Goal: Transaction & Acquisition: Purchase product/service

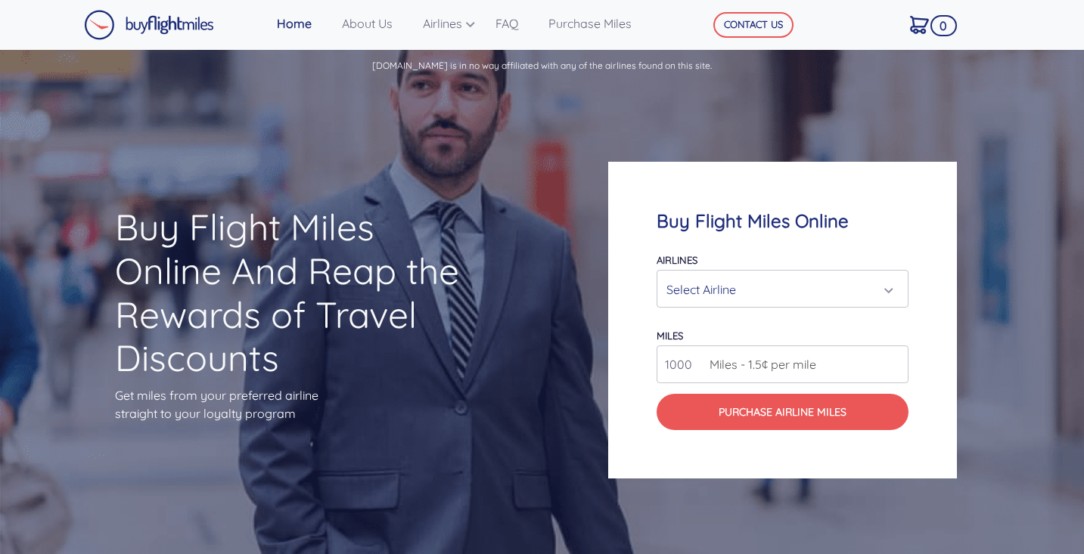
click at [745, 286] on div "Select Airline" at bounding box center [777, 289] width 223 height 29
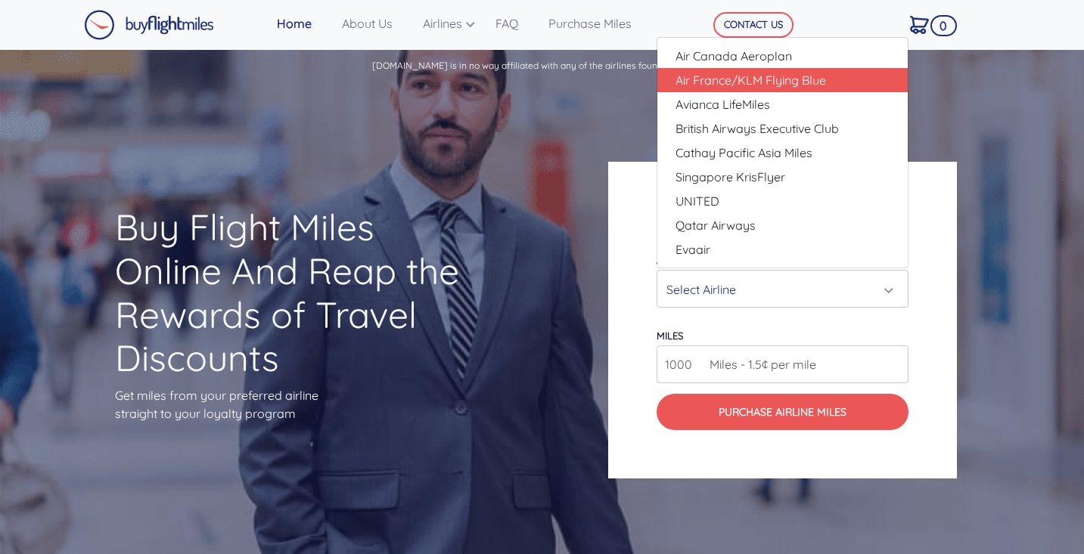
click at [782, 77] on span "Air France/KLM Flying Blue" at bounding box center [750, 80] width 150 height 18
select select "Air France/KLM Flying Blue"
type input "49000"
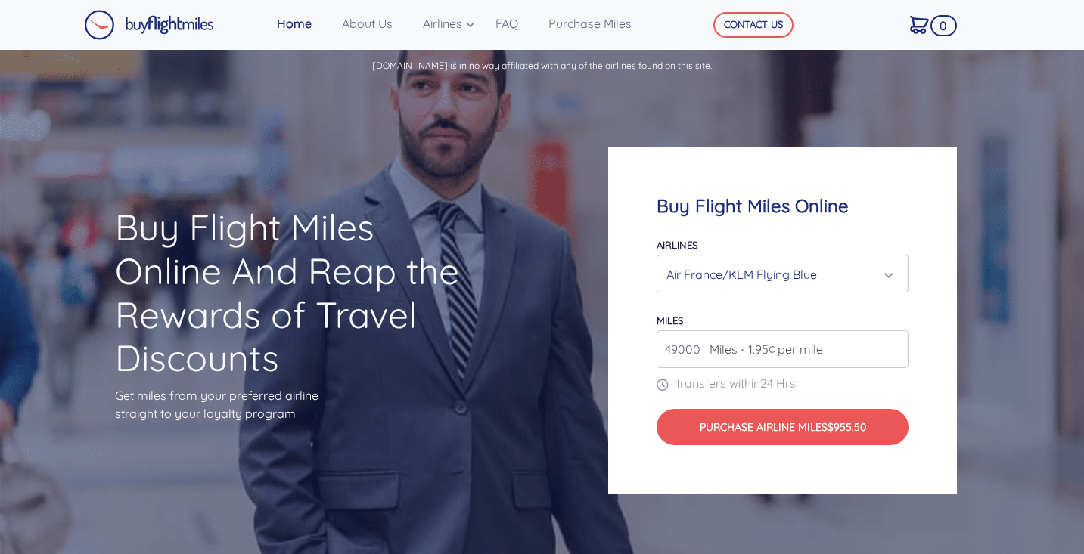
click at [700, 351] on input "49000" at bounding box center [782, 349] width 252 height 38
type input "150000"
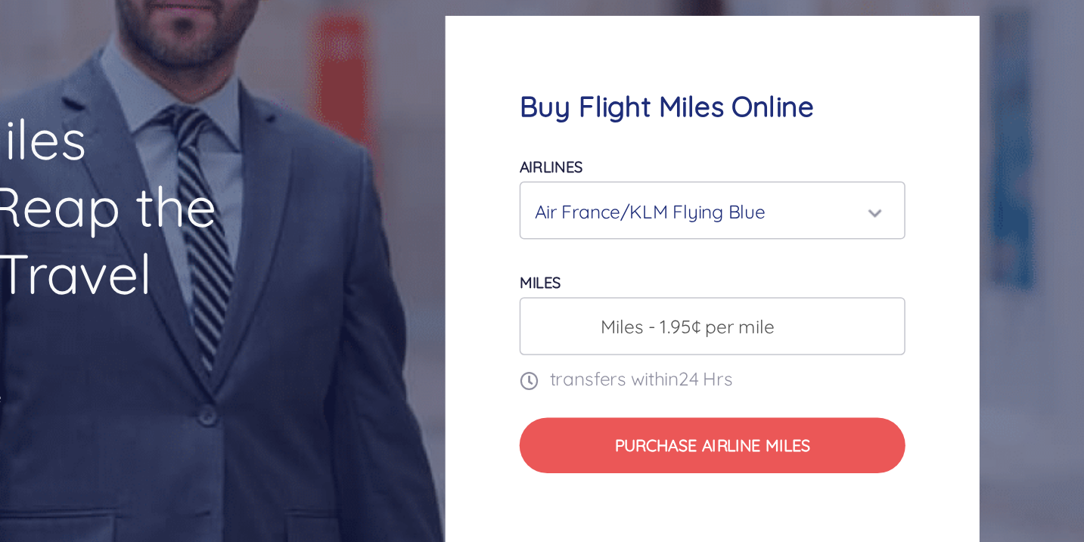
click at [622, 167] on div "Buy Flight Miles Online Airlines Air Canada Aeroplan Air France/KLM Flying Blue…" at bounding box center [782, 314] width 349 height 347
click at [702, 334] on span "Miles - 1.95¢ per mile" at bounding box center [762, 343] width 121 height 18
drag, startPoint x: 426, startPoint y: 221, endPoint x: 403, endPoint y: 221, distance: 22.7
click at [702, 334] on span "Miles - 1.95¢ per mile" at bounding box center [762, 343] width 121 height 18
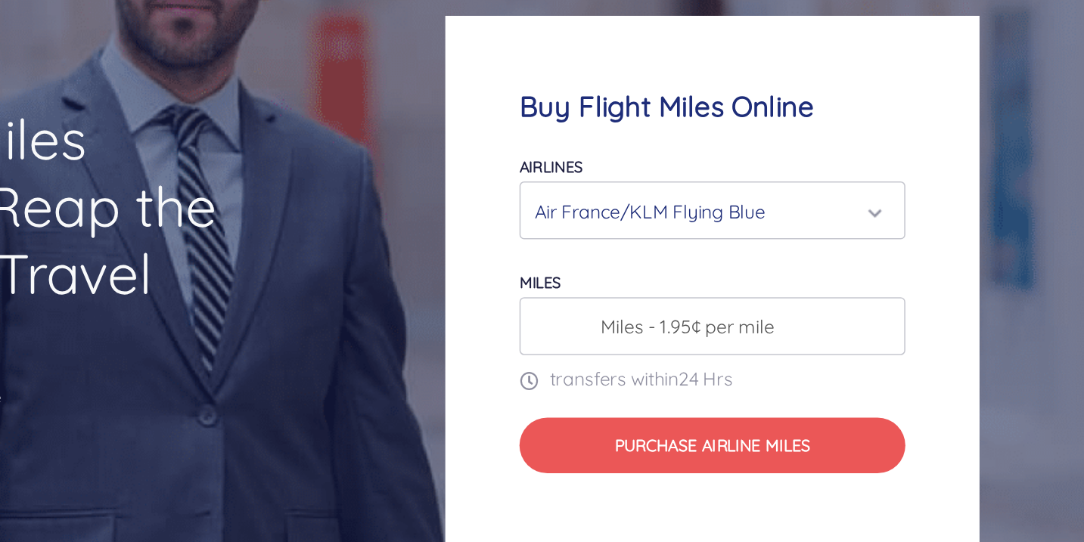
drag, startPoint x: 448, startPoint y: 223, endPoint x: 439, endPoint y: 207, distance: 18.3
click at [702, 334] on span "Miles - 1.95¢ per mile" at bounding box center [762, 343] width 121 height 18
drag, startPoint x: 434, startPoint y: 216, endPoint x: 464, endPoint y: 220, distance: 30.5
click at [702, 334] on span "Miles - 1.95¢ per mile" at bounding box center [762, 343] width 121 height 18
click at [656, 324] on input "number" at bounding box center [782, 343] width 252 height 38
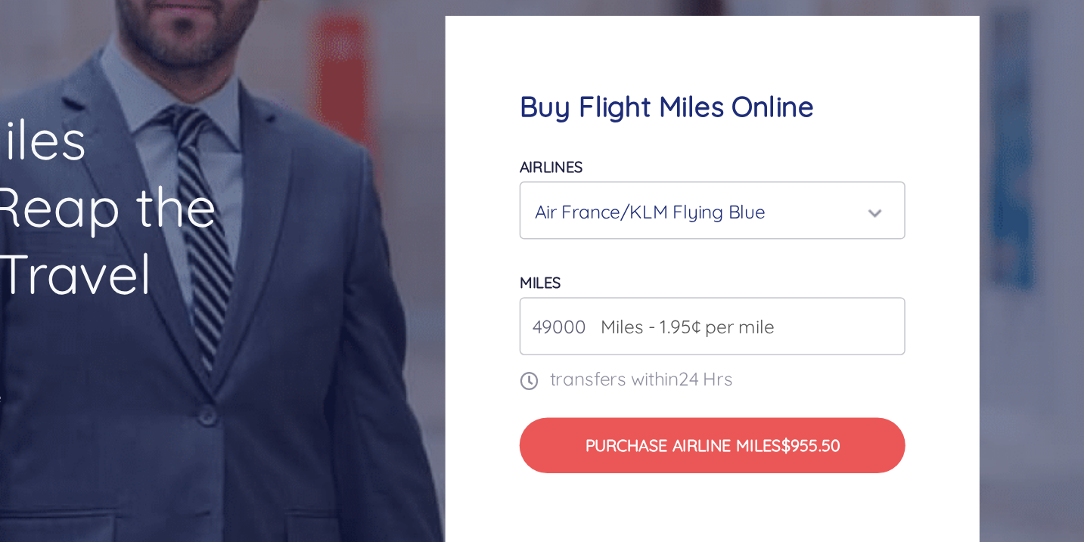
click at [656, 324] on input "49000" at bounding box center [782, 343] width 252 height 38
click at [656, 324] on input "50000" at bounding box center [782, 343] width 252 height 38
click at [656, 324] on input "51000" at bounding box center [782, 343] width 252 height 38
click at [656, 324] on input "52000" at bounding box center [782, 343] width 252 height 38
click at [656, 324] on input "53000" at bounding box center [782, 343] width 252 height 38
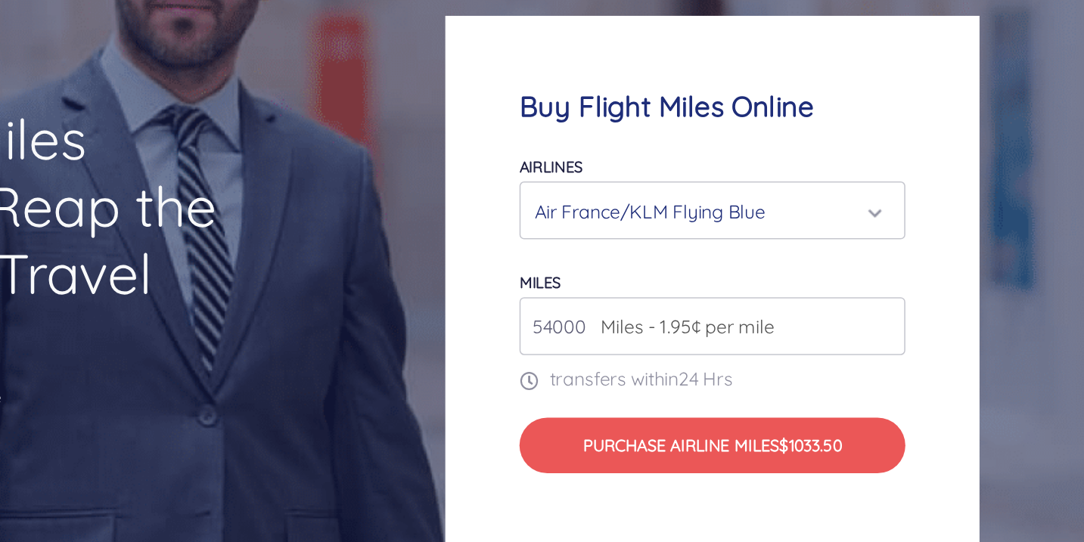
click at [656, 324] on input "54000" at bounding box center [782, 343] width 252 height 38
type input "5"
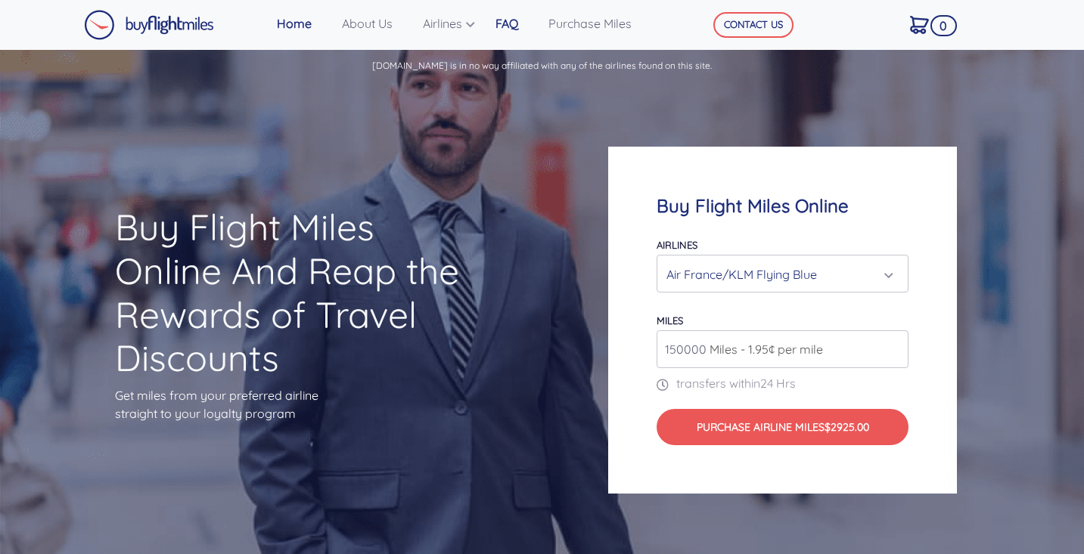
type input "150000"
click at [522, 27] on link "FAQ" at bounding box center [515, 23] width 53 height 30
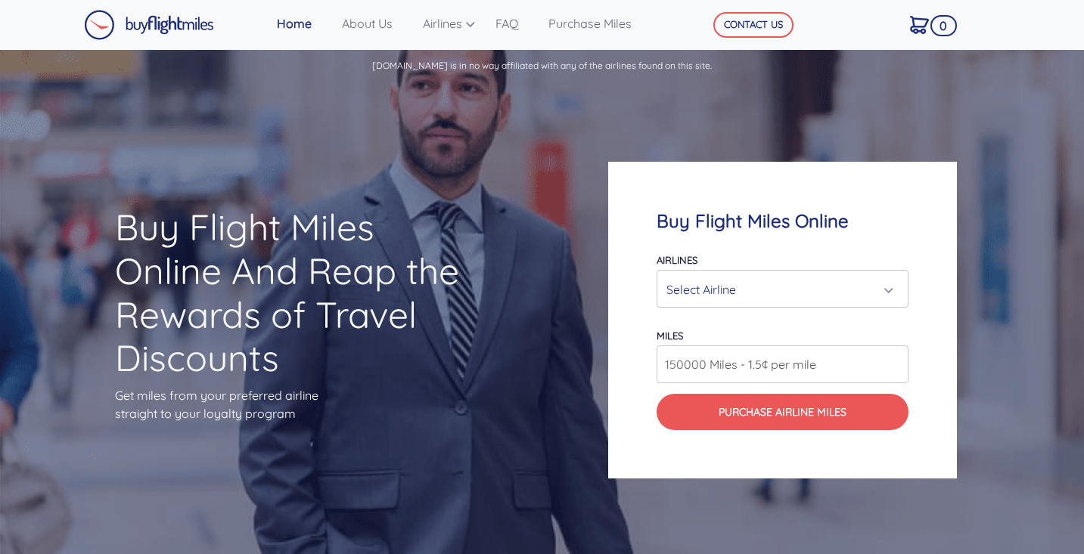
click at [720, 290] on div "Select Airline" at bounding box center [777, 289] width 223 height 29
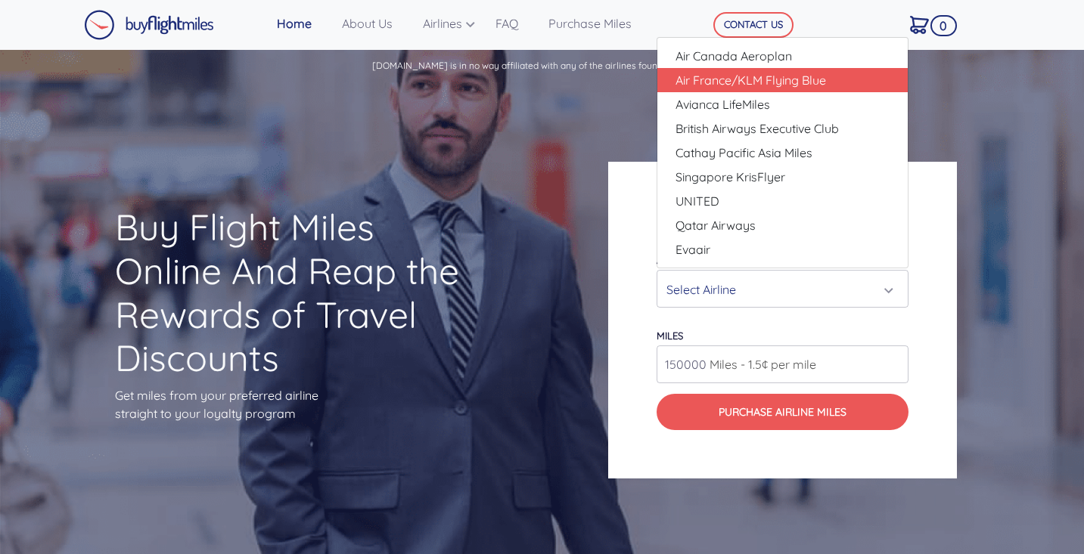
click at [768, 86] on span "Air France/KLM Flying Blue" at bounding box center [750, 80] width 150 height 18
select select "Air France/KLM Flying Blue"
type input "49000"
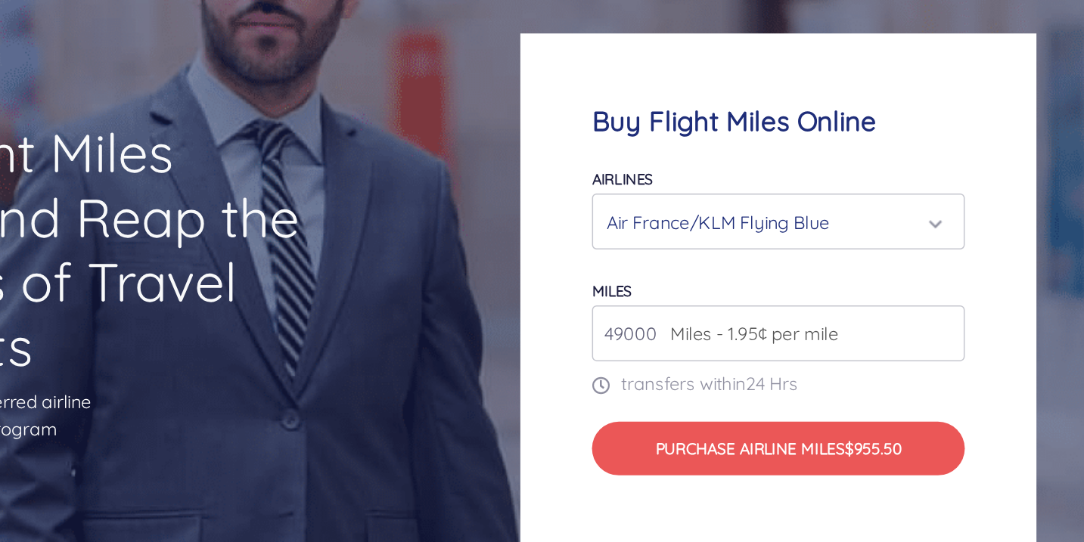
click at [656, 324] on input "49000" at bounding box center [782, 343] width 252 height 38
click at [666, 254] on div "Air France/KLM Flying Blue" at bounding box center [777, 268] width 223 height 29
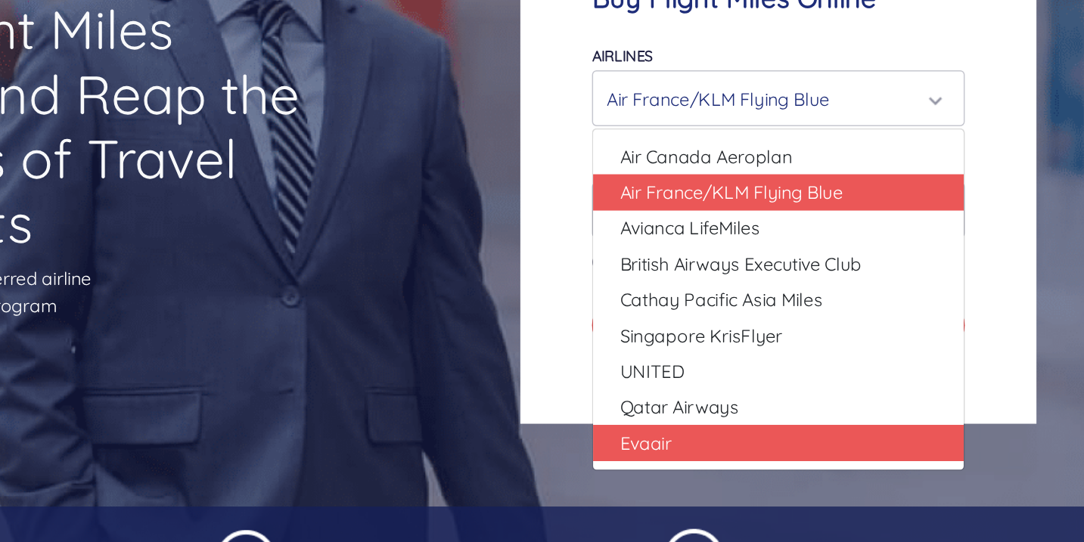
scroll to position [26, 0]
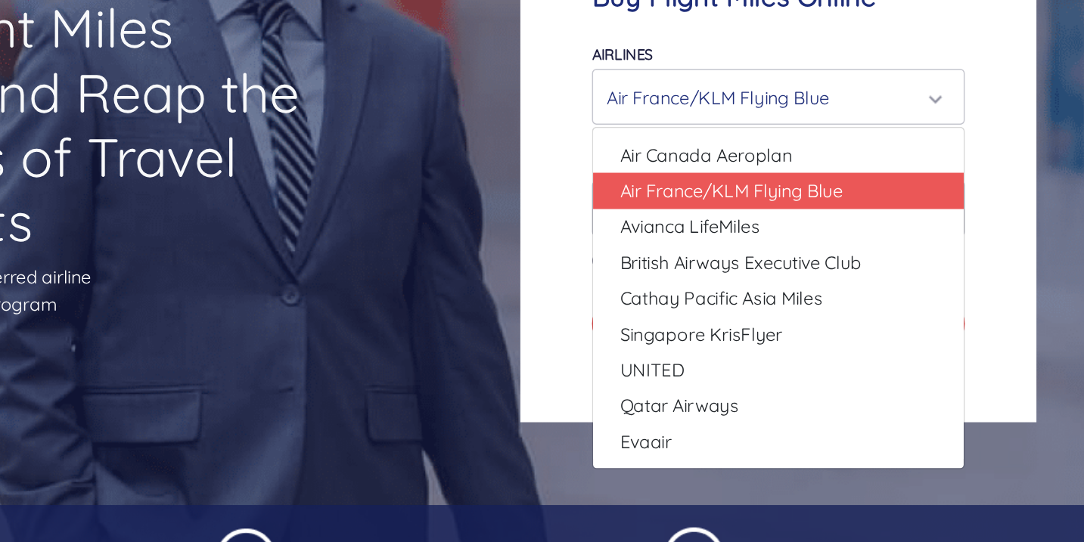
click at [608, 160] on div "Buy Flight Miles Online Airlines Air Canada Aeroplan Air France/KLM Flying Blue…" at bounding box center [782, 287] width 349 height 347
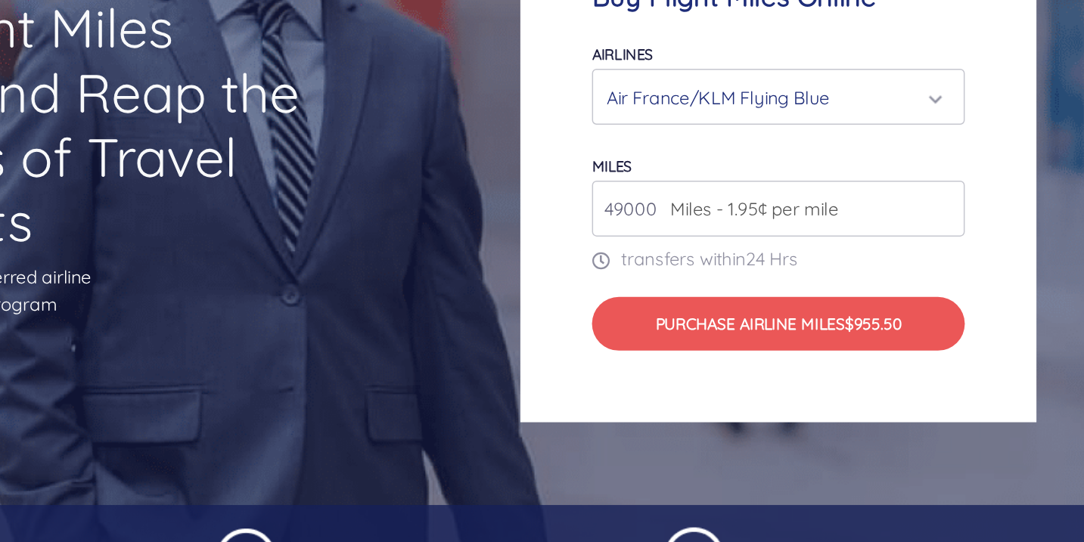
click at [702, 308] on span "Miles - 1.95¢ per mile" at bounding box center [762, 317] width 121 height 18
click at [656, 298] on input "49000" at bounding box center [782, 317] width 252 height 38
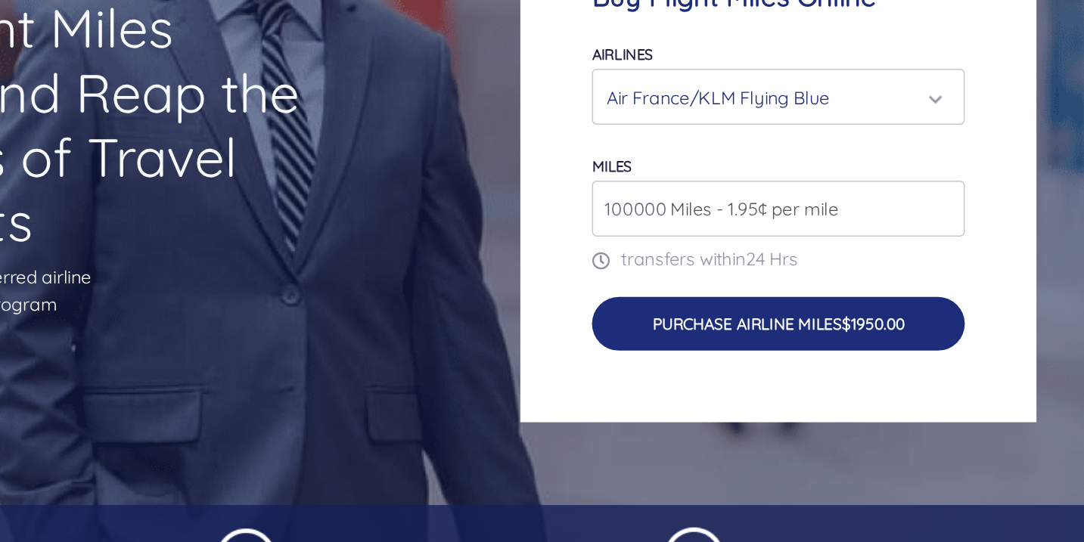
type input "100000"
click at [656, 377] on button "Purchase Airline Miles $1950.00" at bounding box center [782, 395] width 252 height 36
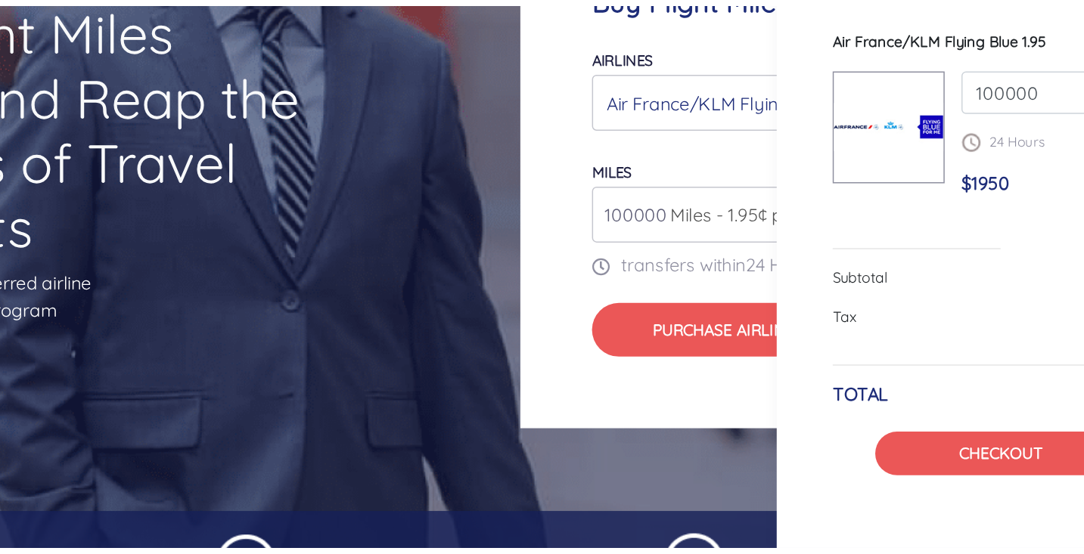
scroll to position [141, 0]
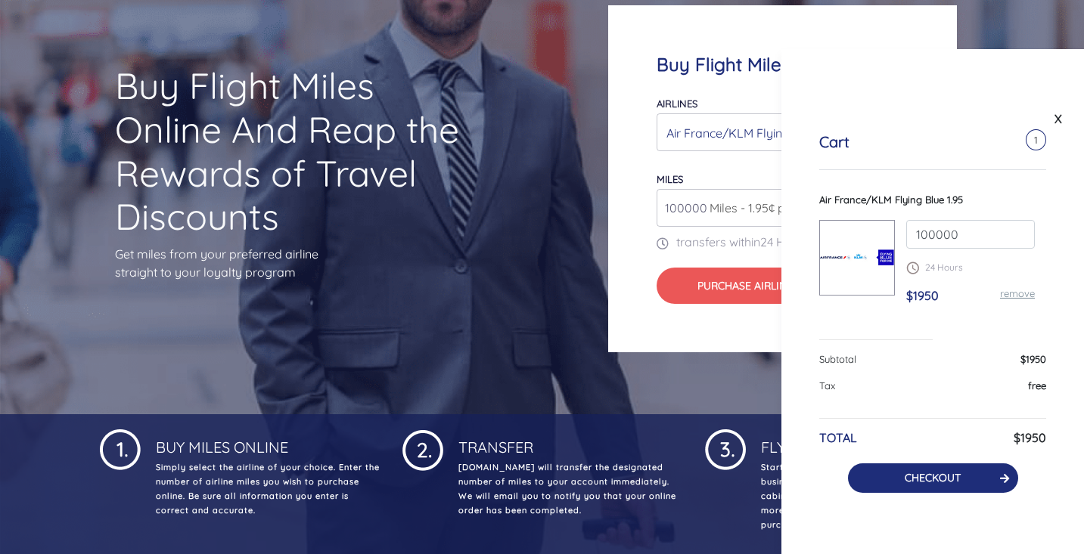
click at [929, 488] on button "CHECKOUT" at bounding box center [933, 478] width 170 height 29
click at [970, 475] on button "CHECKOUT" at bounding box center [933, 478] width 170 height 29
click at [960, 485] on button "CHECKOUT" at bounding box center [933, 478] width 170 height 29
click at [968, 483] on button "CHECKOUT" at bounding box center [933, 478] width 170 height 29
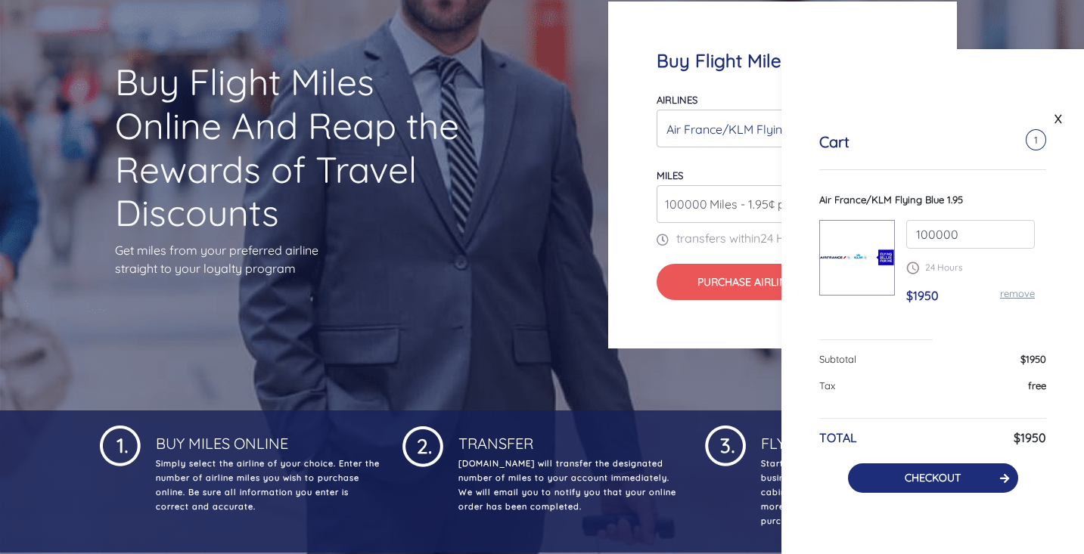
click at [931, 482] on link "CHECKOUT" at bounding box center [932, 478] width 56 height 14
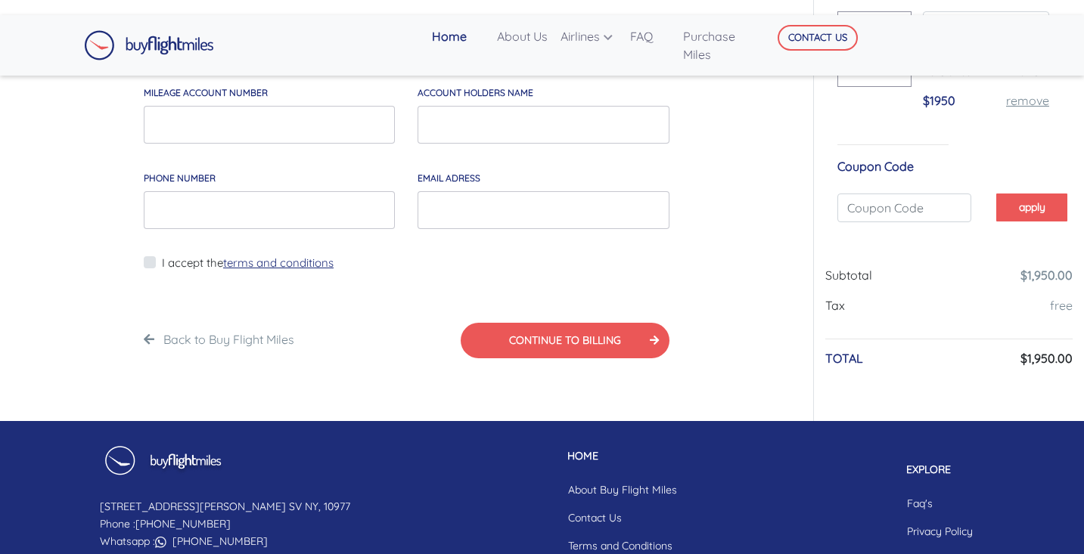
scroll to position [24, 0]
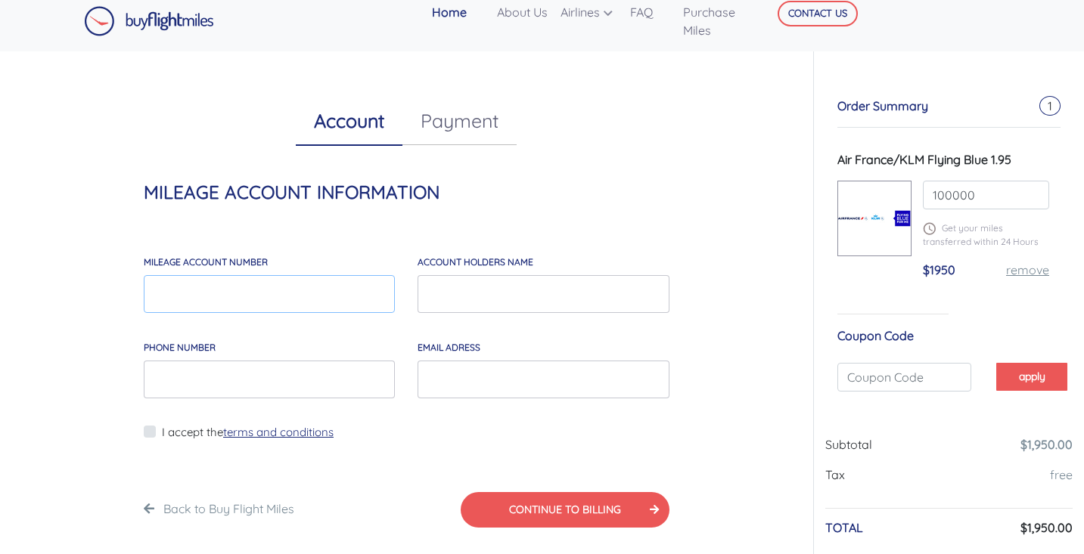
click at [326, 284] on input "MILEAGE account number" at bounding box center [269, 294] width 251 height 38
click at [459, 119] on link "Payment" at bounding box center [459, 121] width 114 height 48
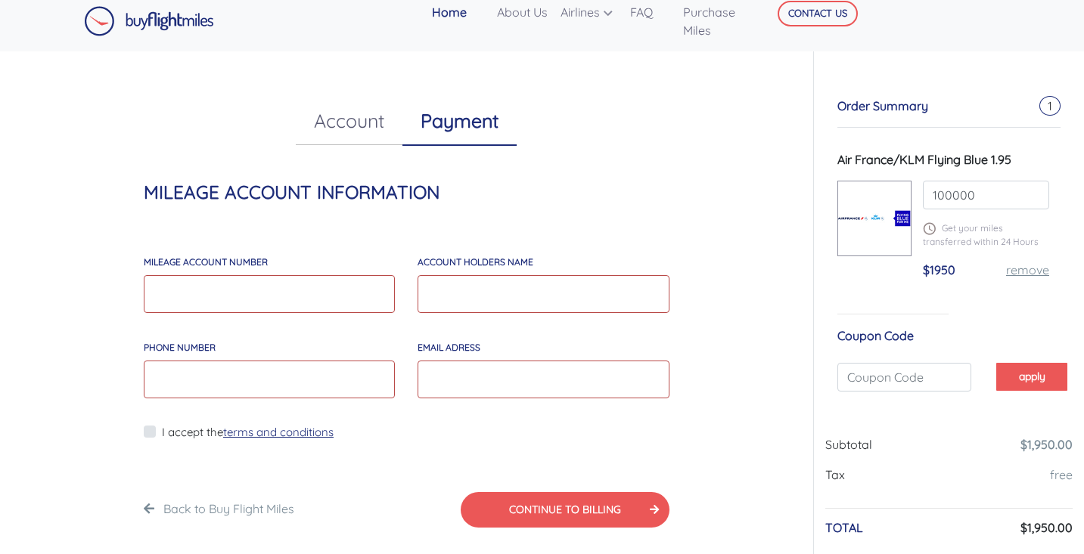
click at [378, 116] on link "Account" at bounding box center [349, 121] width 107 height 48
click at [271, 287] on input "MILEAGE account number" at bounding box center [269, 294] width 251 height 38
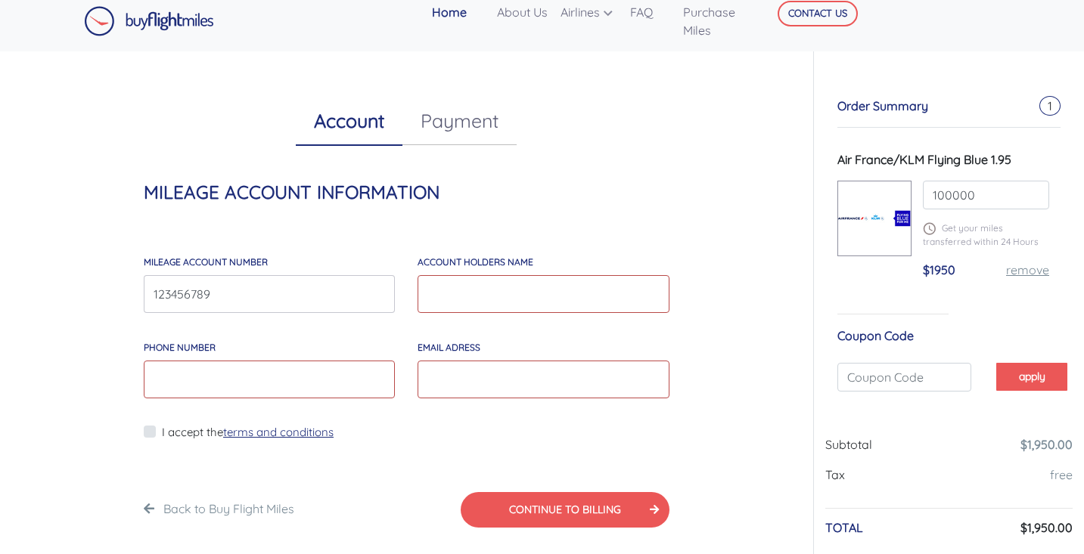
click at [444, 295] on input "account holders NAME" at bounding box center [542, 294] width 251 height 38
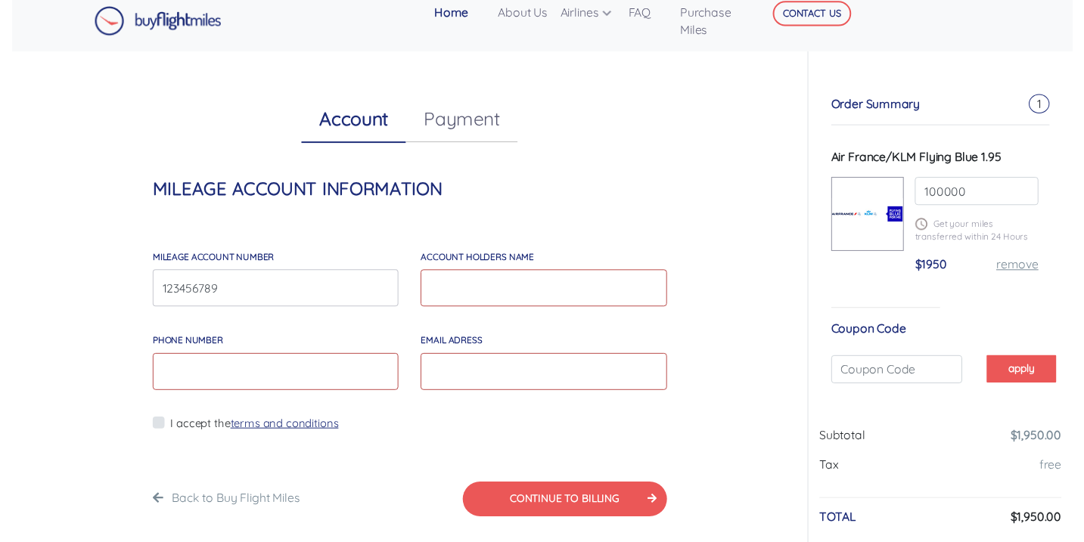
scroll to position [12, 0]
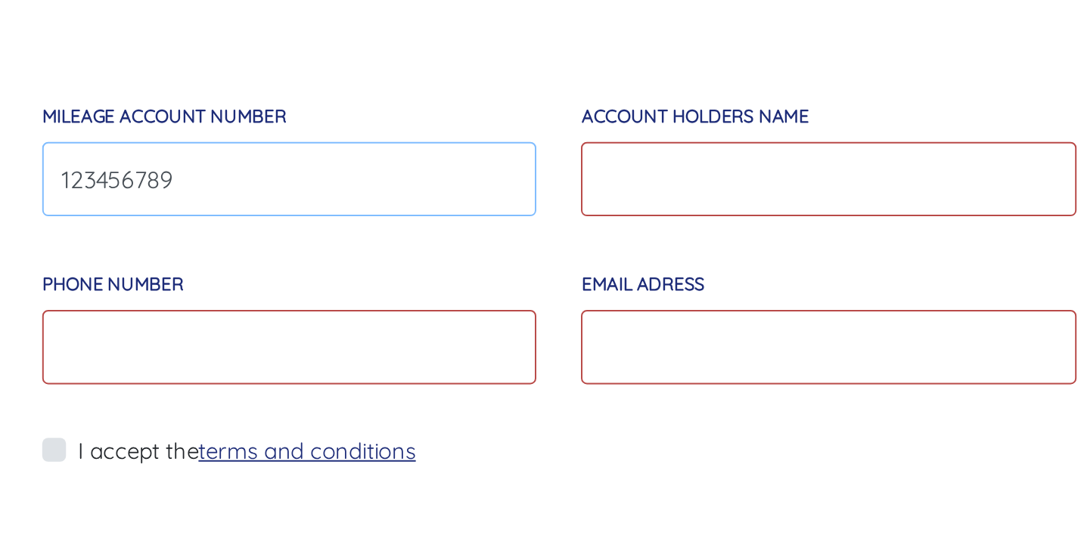
click at [144, 227] on input "123456789" at bounding box center [269, 246] width 251 height 38
type input "1234567890"
click at [417, 227] on input "account holders NAME" at bounding box center [542, 246] width 251 height 38
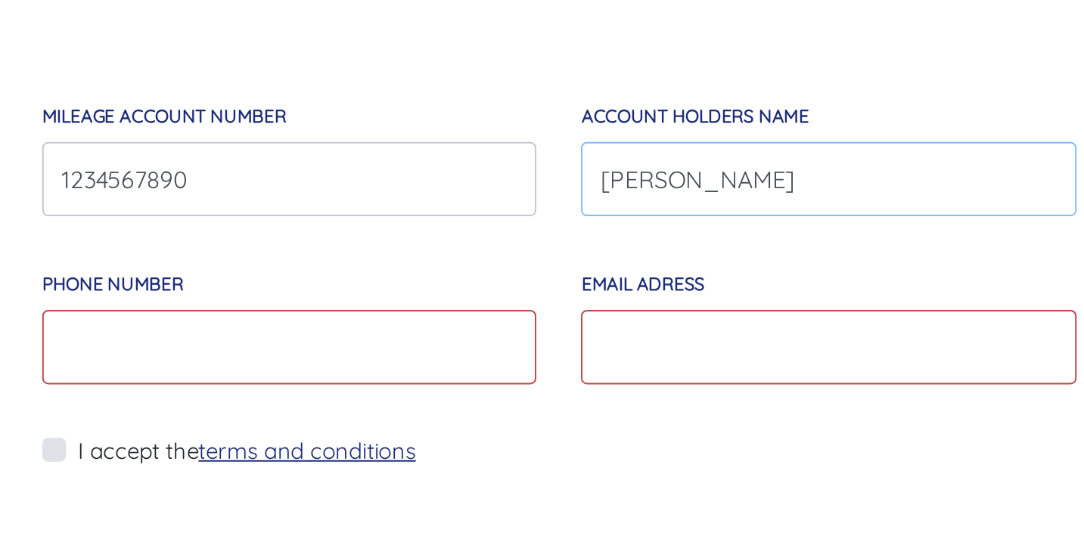
type input "pedro yudex"
click at [198, 312] on input "Phone Number" at bounding box center [269, 331] width 251 height 38
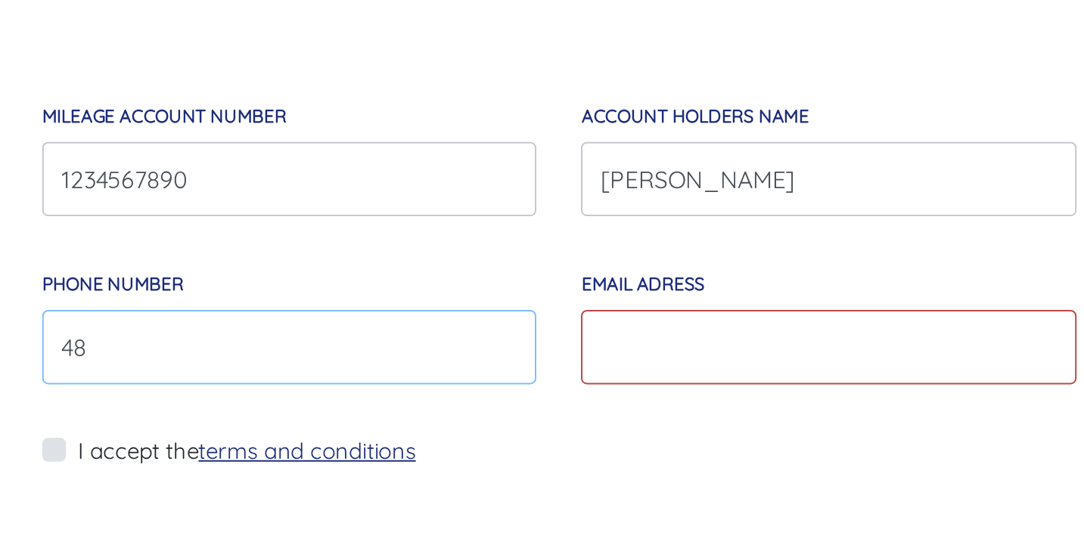
type input "4"
type input "7182971710"
click at [417, 312] on input "EMAIL*" at bounding box center [542, 331] width 251 height 38
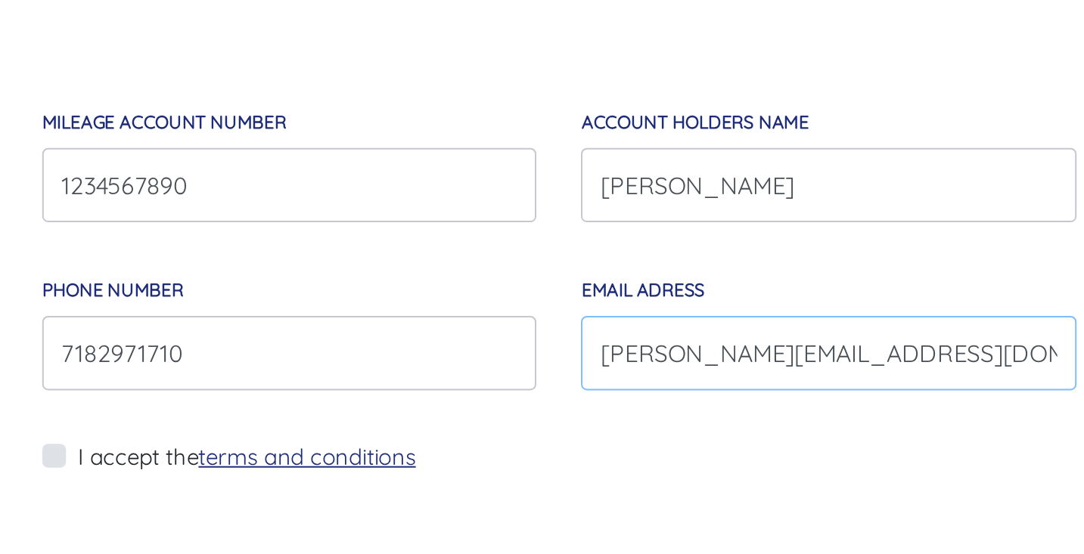
scroll to position [0, 0]
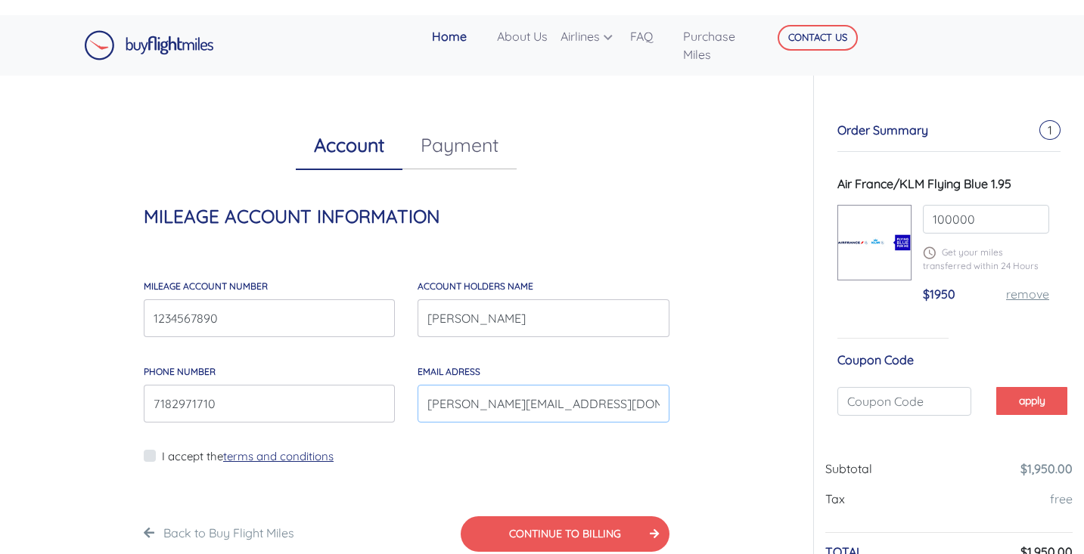
type input "pedro.yudex@gmail.com"
click at [200, 456] on label "I accept the terms and conditions" at bounding box center [248, 456] width 172 height 17
click at [172, 456] on input "I accept the terms and conditions" at bounding box center [167, 466] width 10 height 38
checkbox input "true"
click at [476, 514] on div "CONTINUE TO BILLING" at bounding box center [565, 528] width 209 height 48
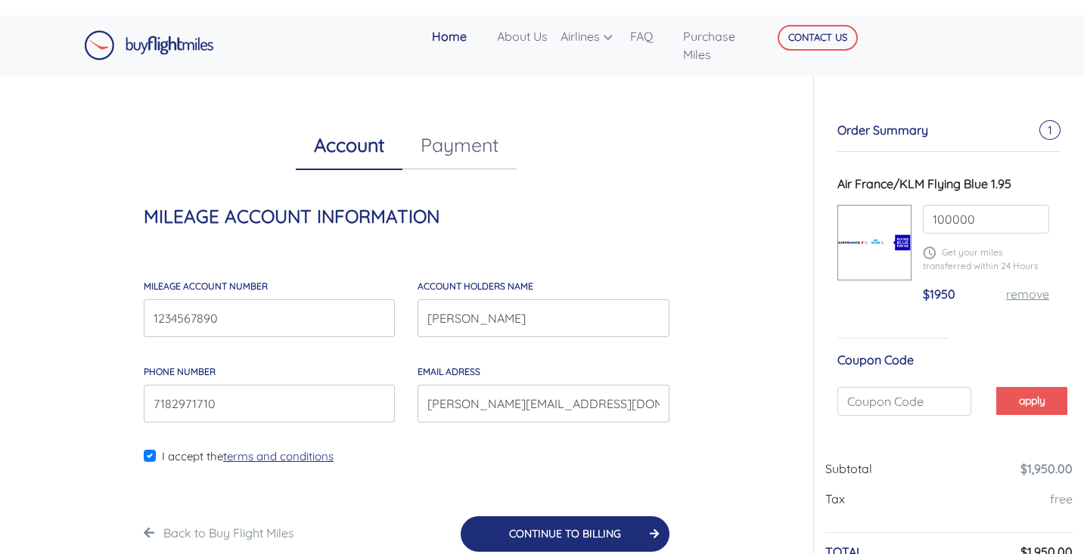
click at [486, 528] on button "CONTINUE TO BILLING" at bounding box center [565, 535] width 209 height 36
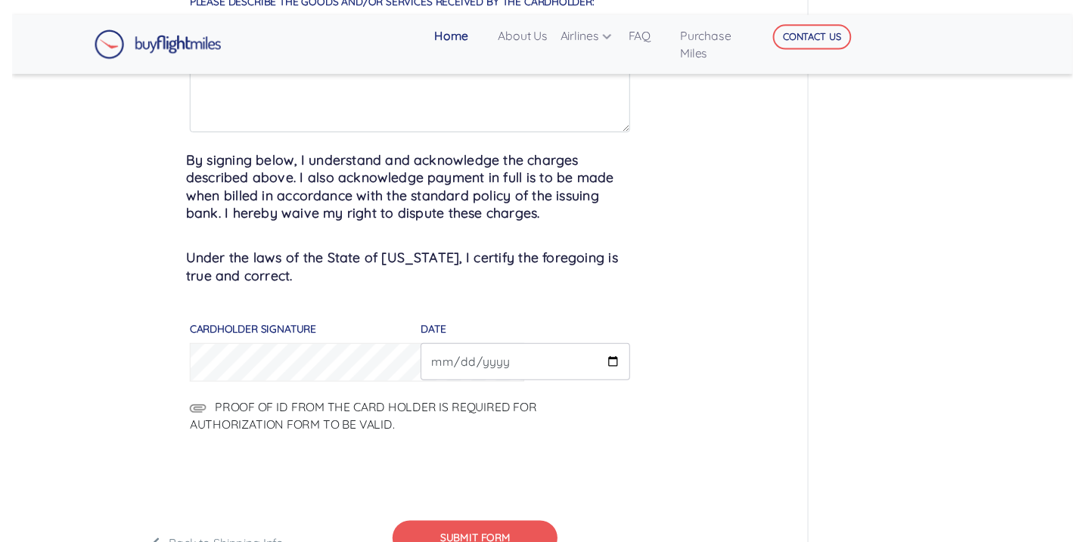
scroll to position [965, 0]
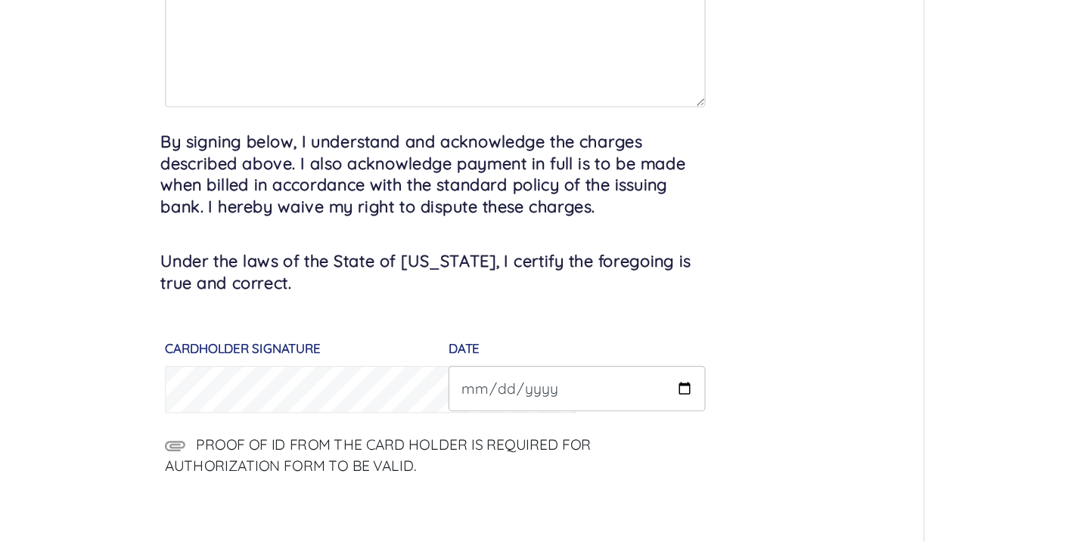
click at [243, 292] on p "Under the laws of the State of New York, I certify the foregoing is true and co…" at bounding box center [406, 317] width 473 height 51
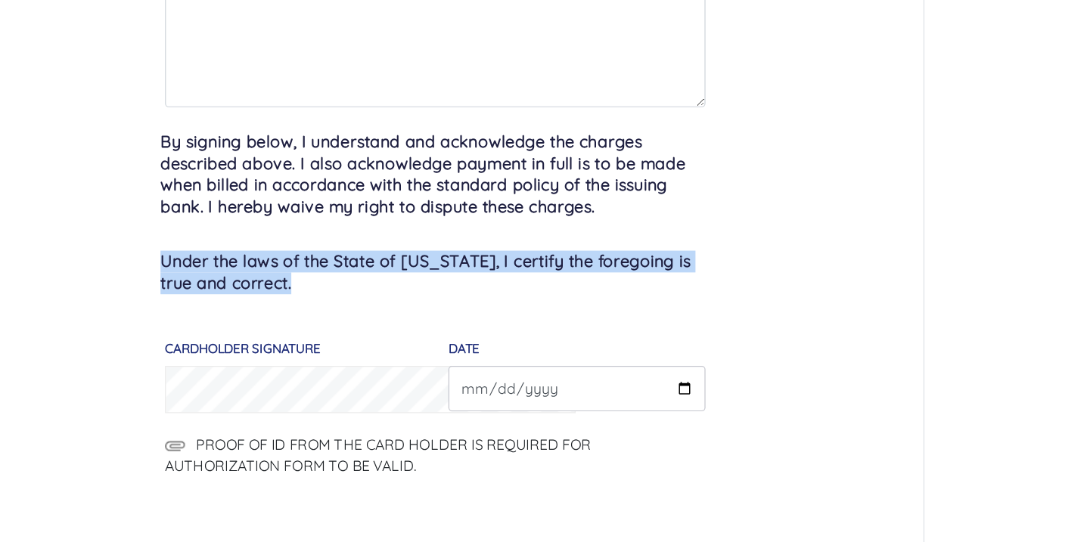
click at [243, 292] on p "Under the laws of the State of [US_STATE], I certify the foregoing is true and …" at bounding box center [406, 317] width 473 height 51
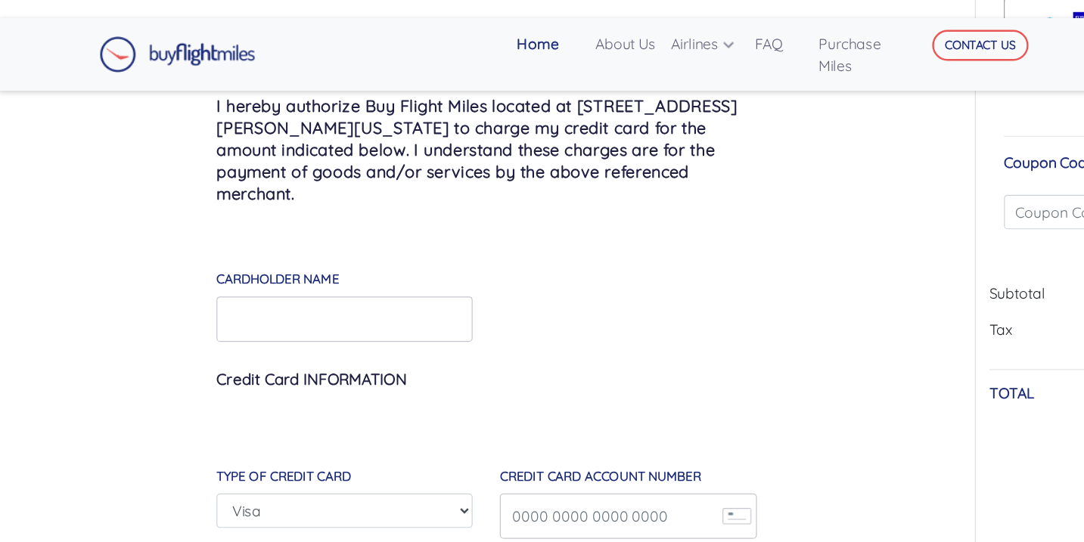
scroll to position [81, 0]
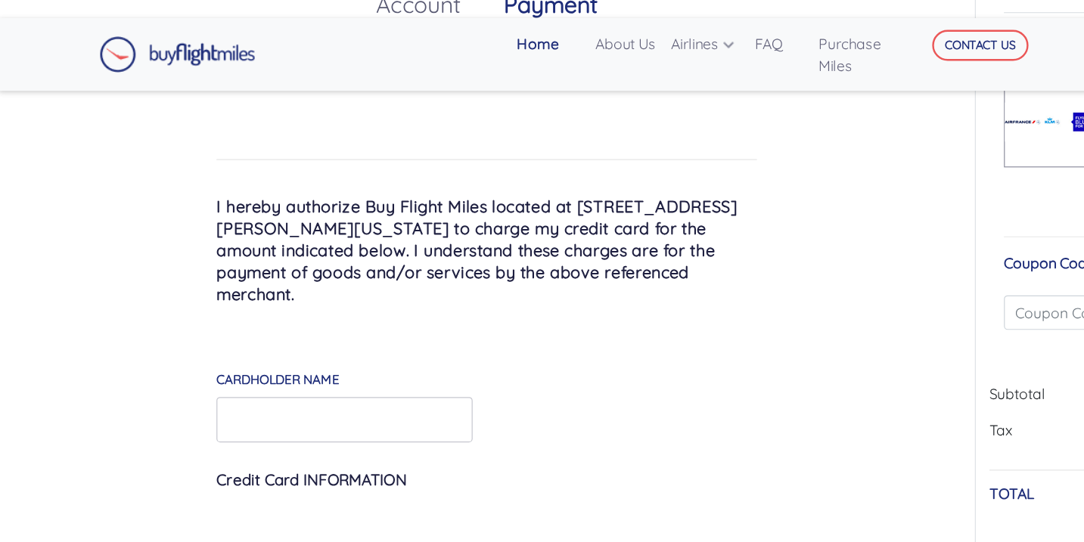
click at [284, 212] on p "I hereby authorize Buy Flight Miles located at 147 Clinton Lane, Spring Valley,…" at bounding box center [406, 208] width 450 height 91
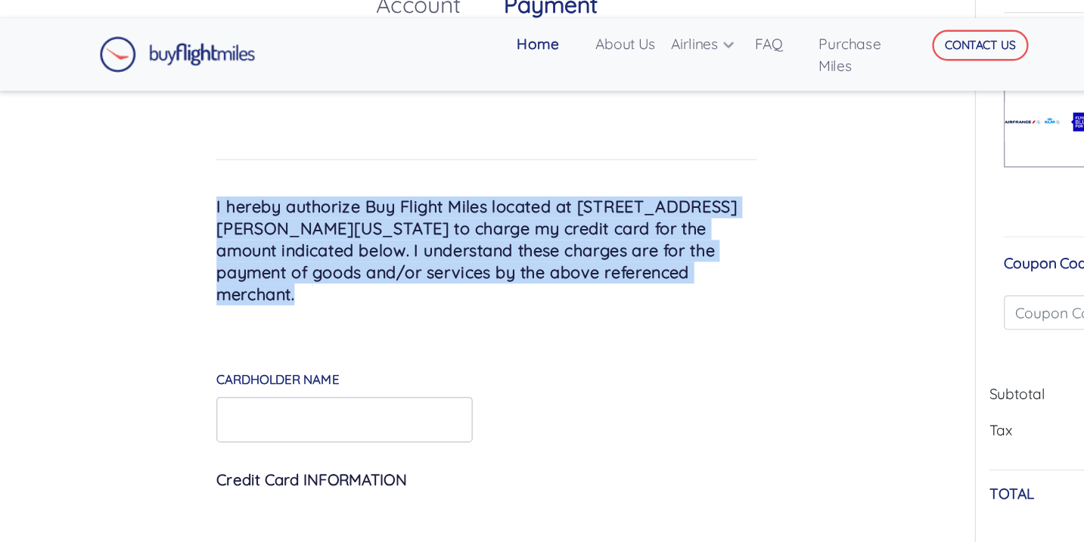
click at [284, 212] on p "I hereby authorize Buy Flight Miles located at 147 Clinton Lane, Spring Valley,…" at bounding box center [406, 208] width 450 height 91
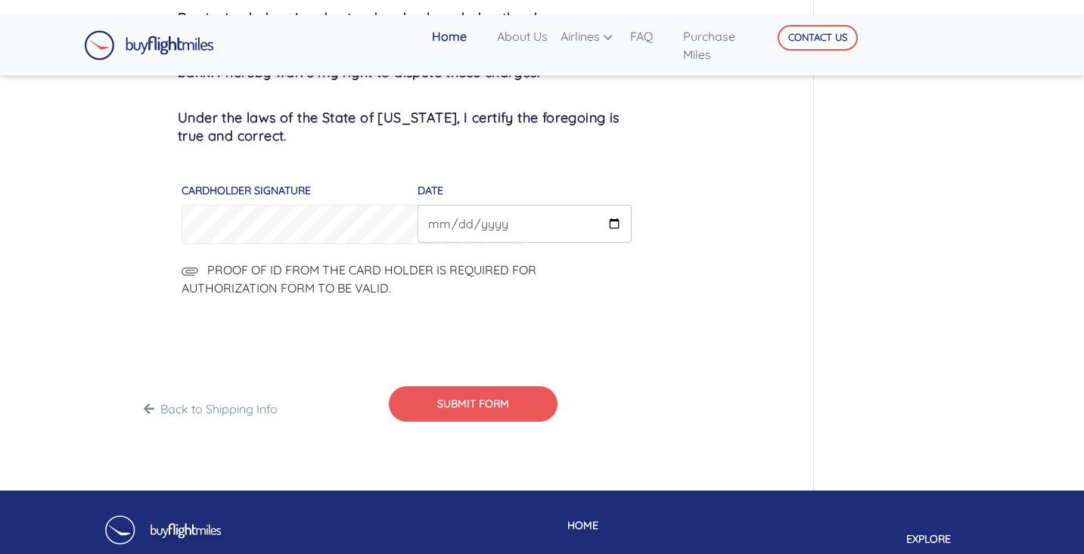
scroll to position [1163, 0]
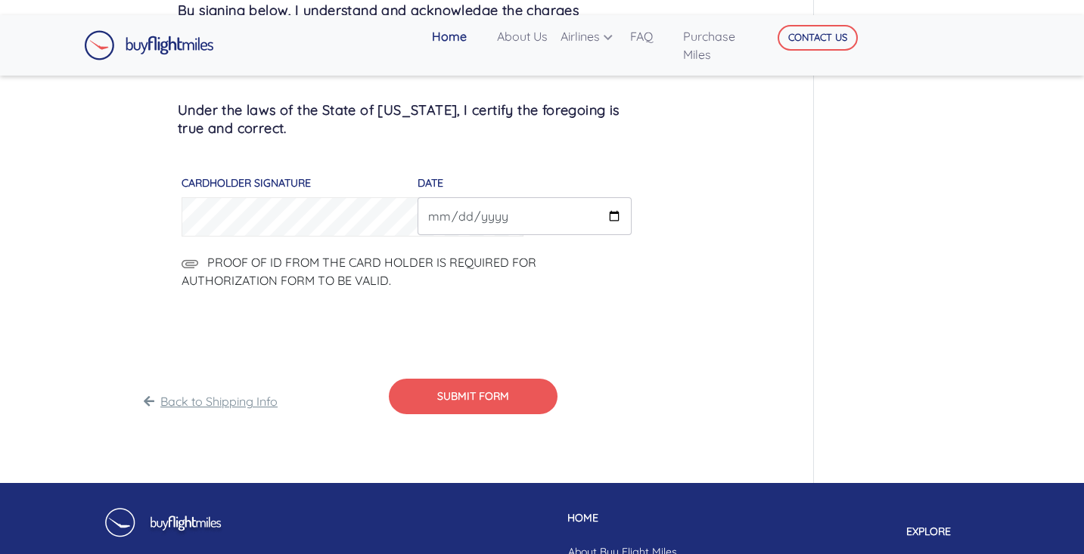
click at [197, 409] on link "Back to Shipping Info" at bounding box center [218, 401] width 117 height 15
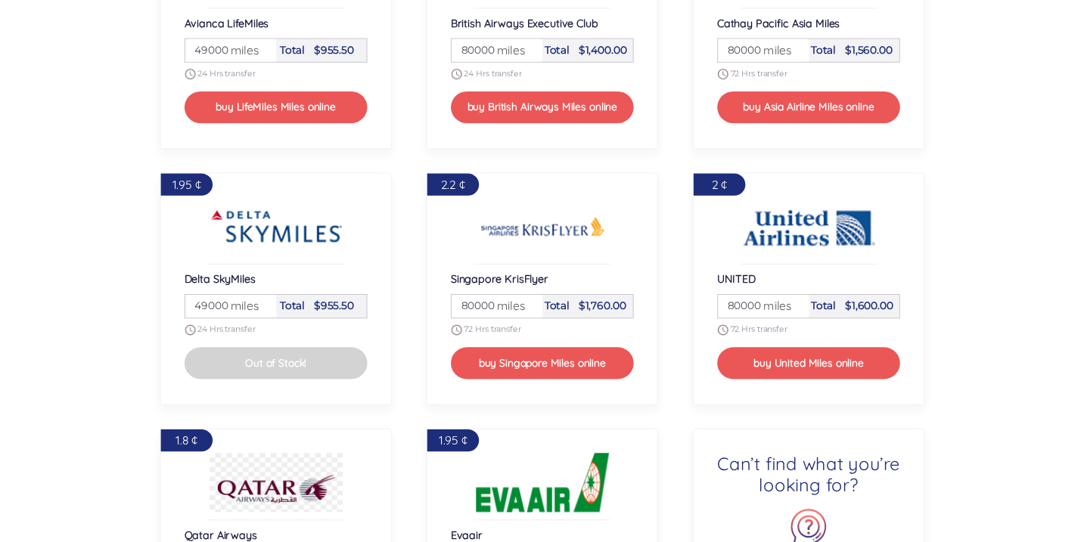
scroll to position [1603, 0]
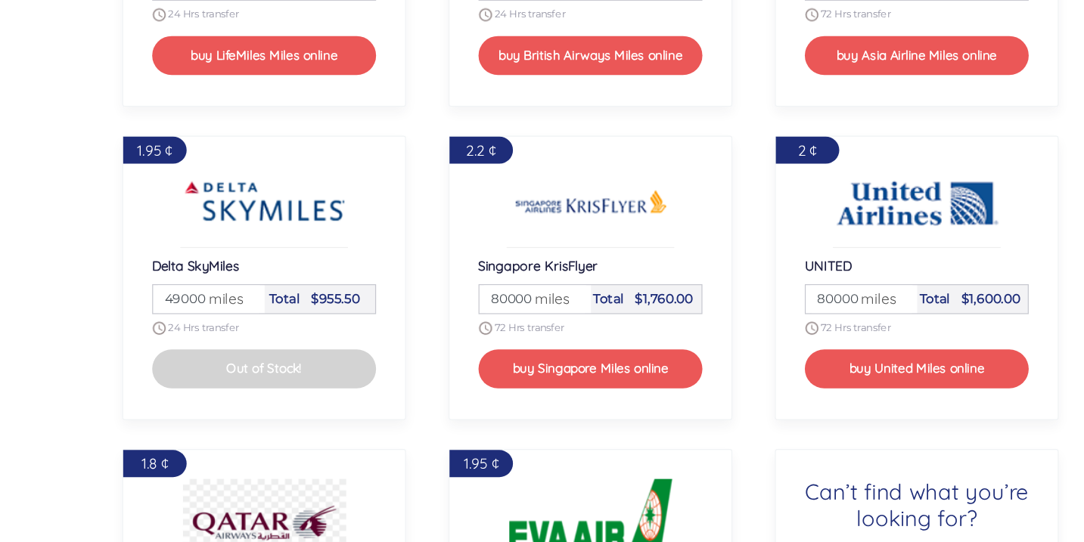
click at [216, 330] on span "miles" at bounding box center [234, 339] width 37 height 18
click at [406, 292] on div "2.2 ¢ Singapore KrisFlyer Miles 80000 miles Total $1,760.00 72 Hrs transfer buy…" at bounding box center [542, 322] width 272 height 262
drag, startPoint x: 244, startPoint y: 324, endPoint x: 183, endPoint y: 318, distance: 61.5
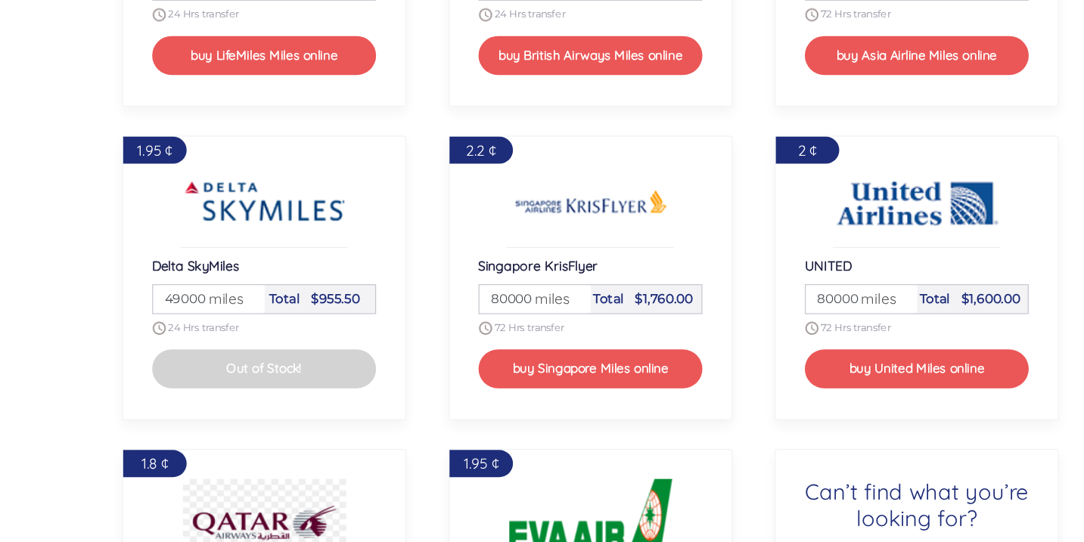
click at [183, 381] on button "Out of Stock!" at bounding box center [270, 397] width 188 height 33
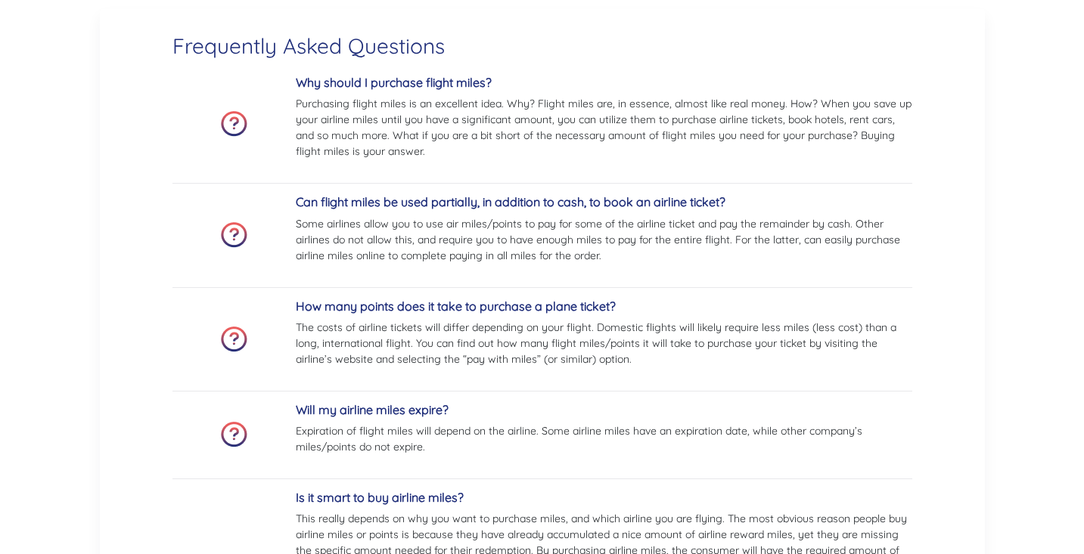
scroll to position [2895, 0]
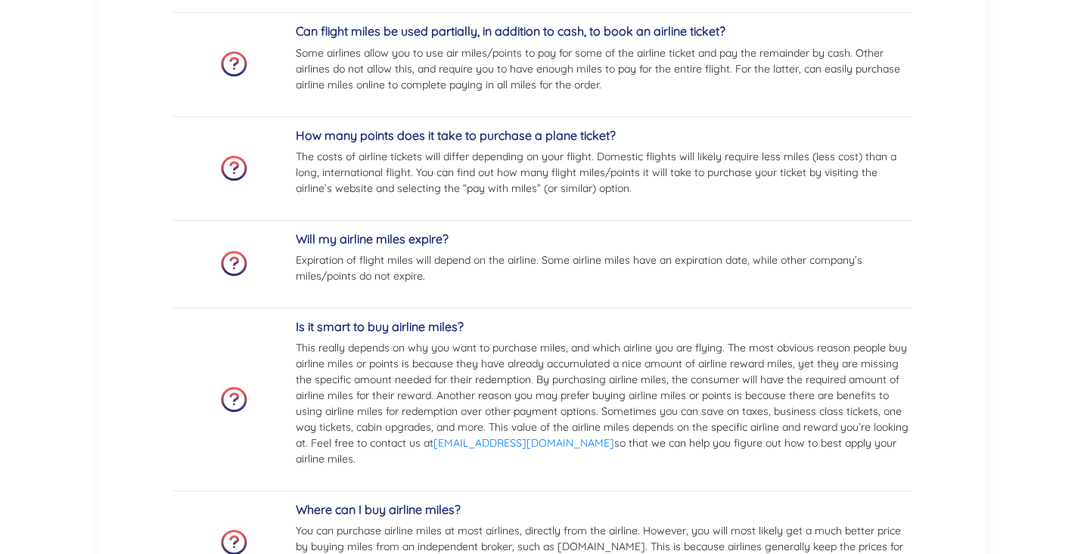
click at [329, 376] on p "This really depends on why you want to purchase miles, and which airline you ar…" at bounding box center [604, 403] width 616 height 127
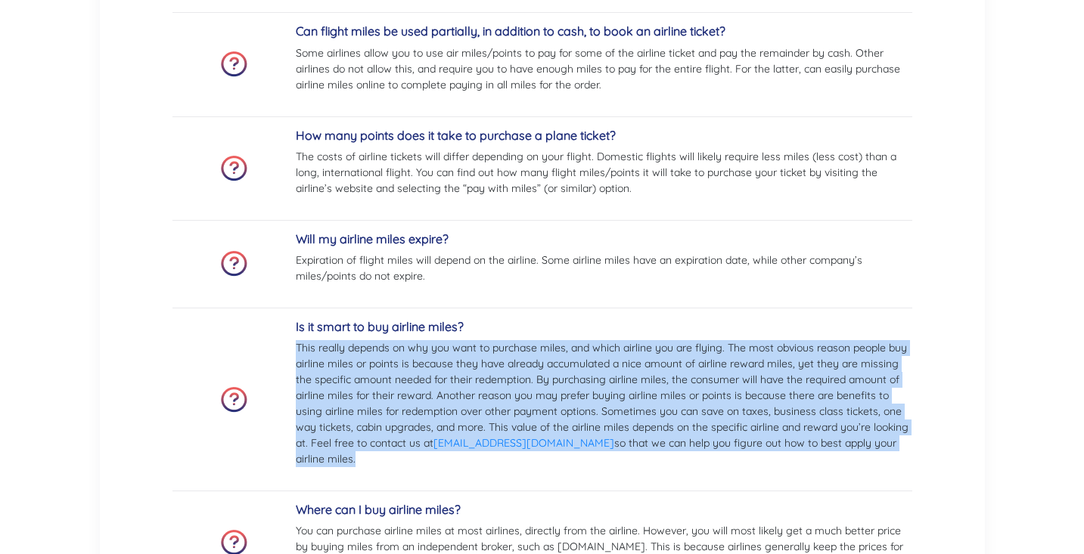
click at [329, 376] on p "This really depends on why you want to purchase miles, and which airline you ar…" at bounding box center [604, 403] width 616 height 127
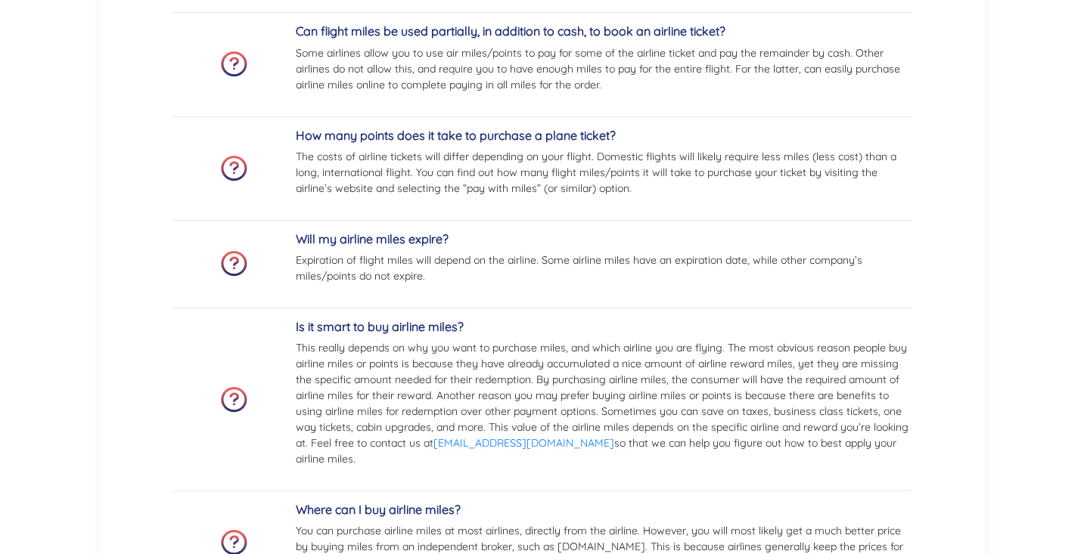
click at [203, 408] on div at bounding box center [233, 400] width 123 height 26
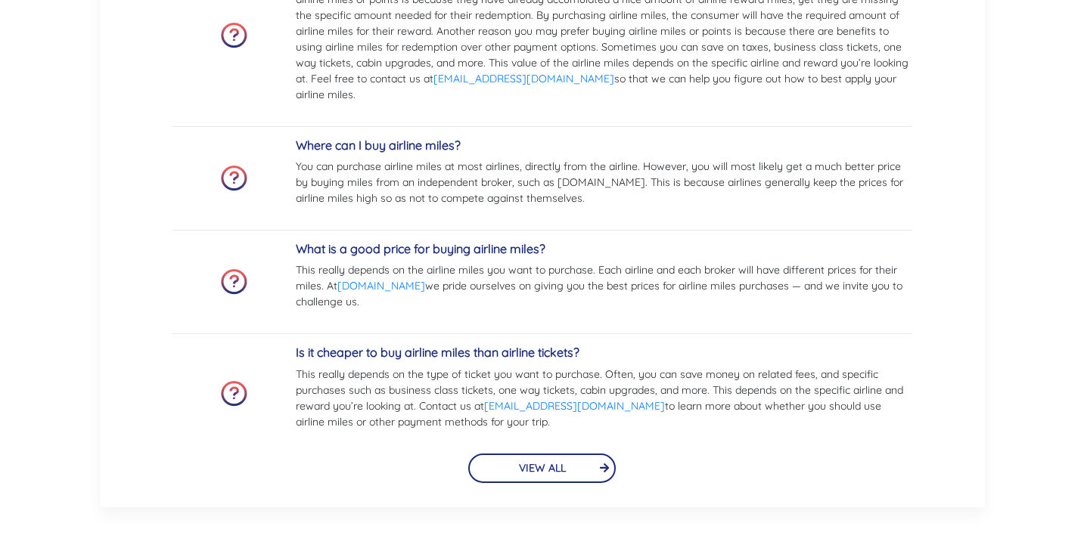
scroll to position [3315, 0]
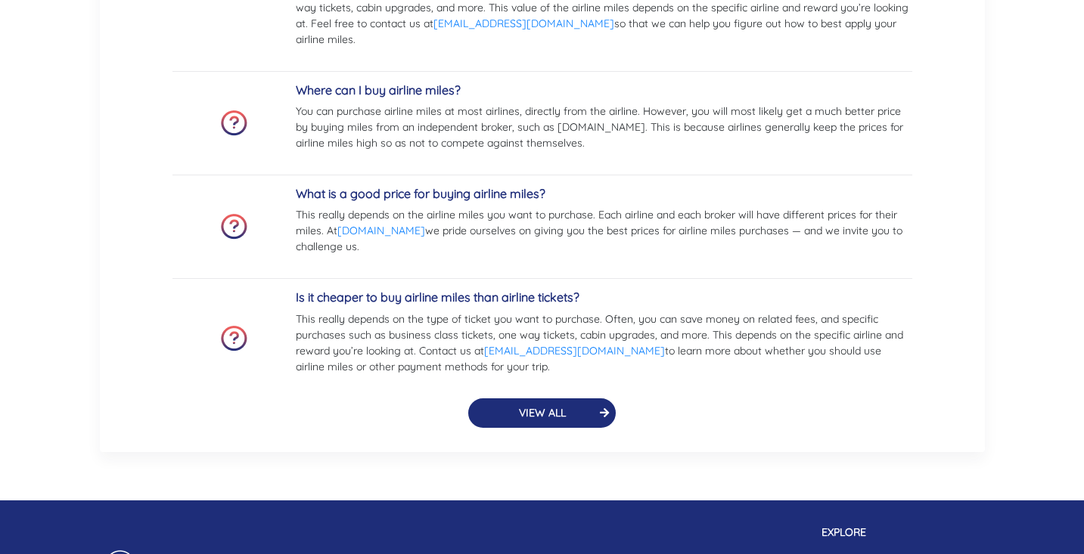
click at [549, 404] on button "VIEW ALL" at bounding box center [542, 413] width 148 height 29
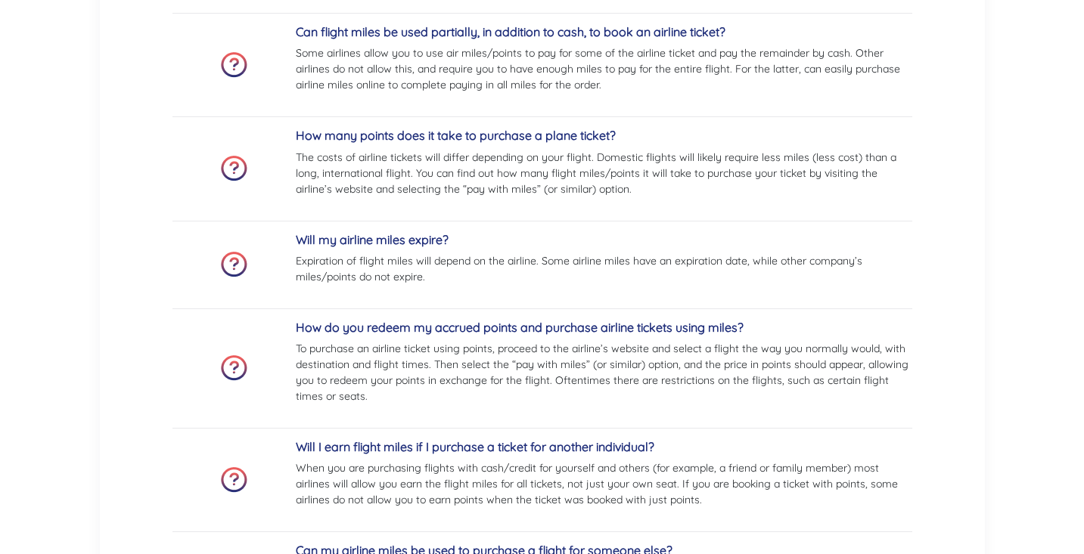
scroll to position [276, 0]
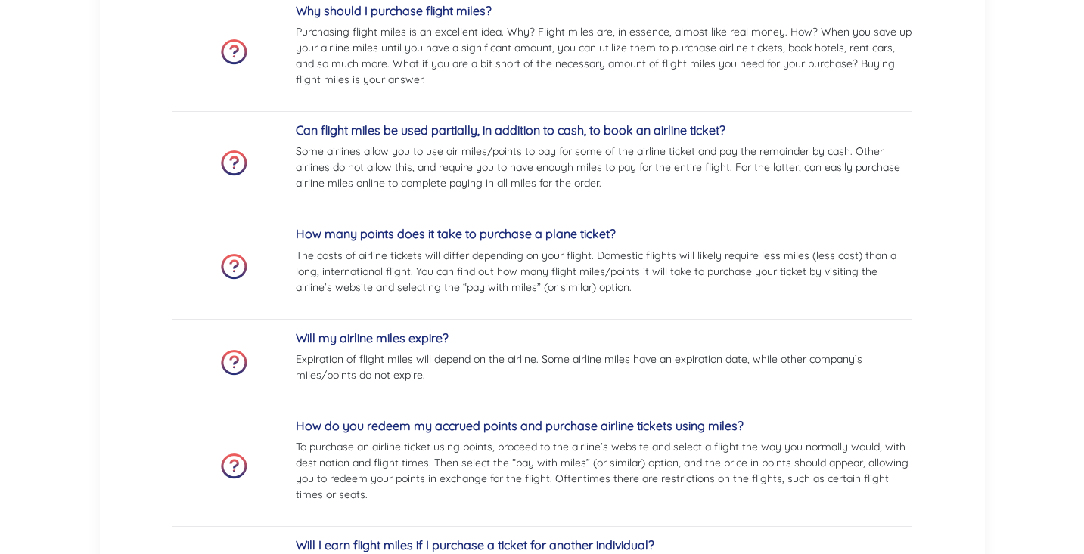
click at [385, 281] on p "The costs of airline tickets will differ depending on your flight. Domestic fli…" at bounding box center [604, 272] width 616 height 48
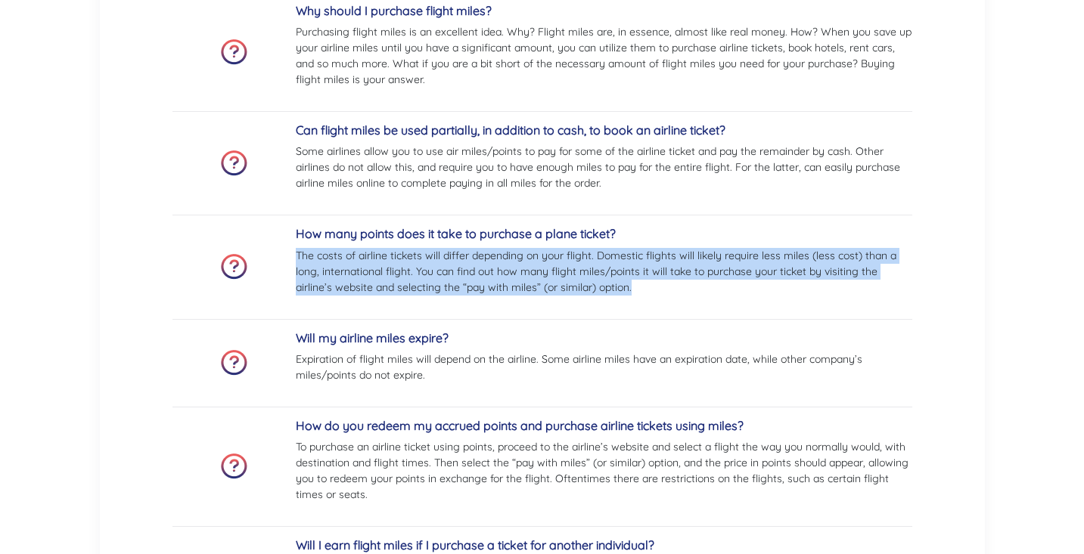
click at [321, 256] on p "The costs of airline tickets will differ depending on your flight. Domestic fli…" at bounding box center [604, 272] width 616 height 48
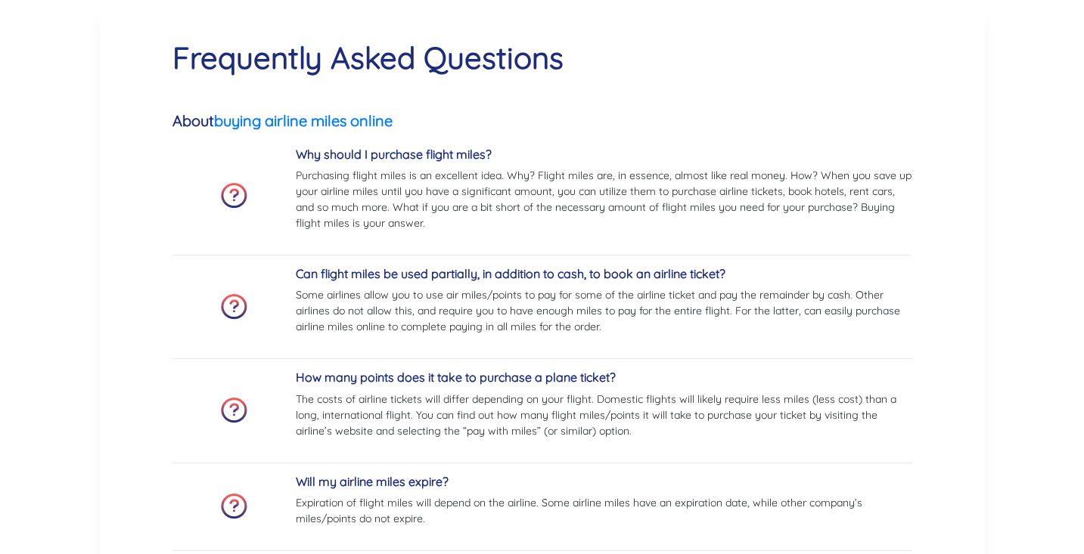
scroll to position [131, 0]
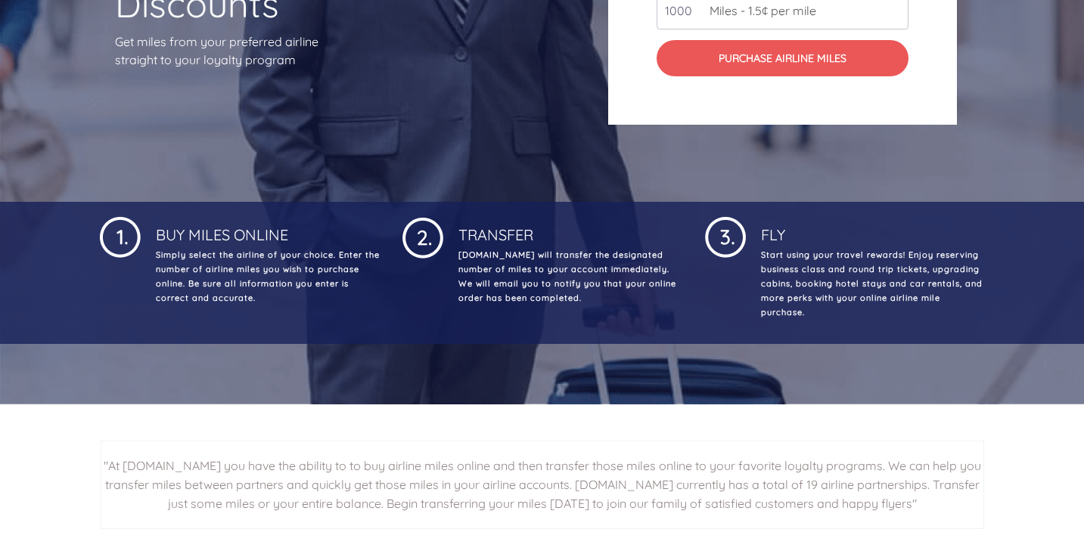
scroll to position [322, 0]
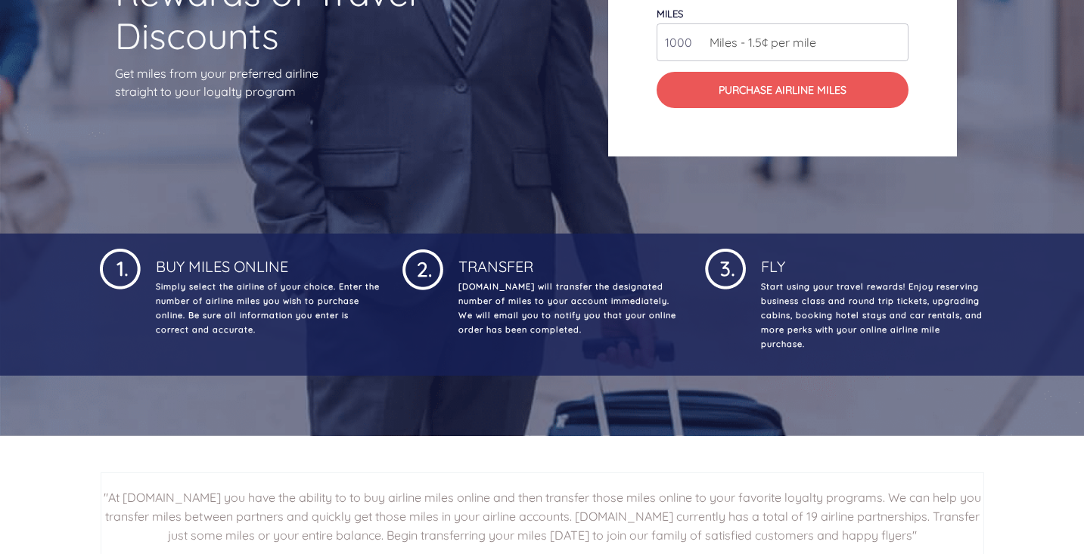
click at [485, 334] on p "[DOMAIN_NAME] will transfer the designated number of miles to your account imme…" at bounding box center [568, 308] width 227 height 57
click at [411, 330] on div at bounding box center [422, 305] width 41 height 118
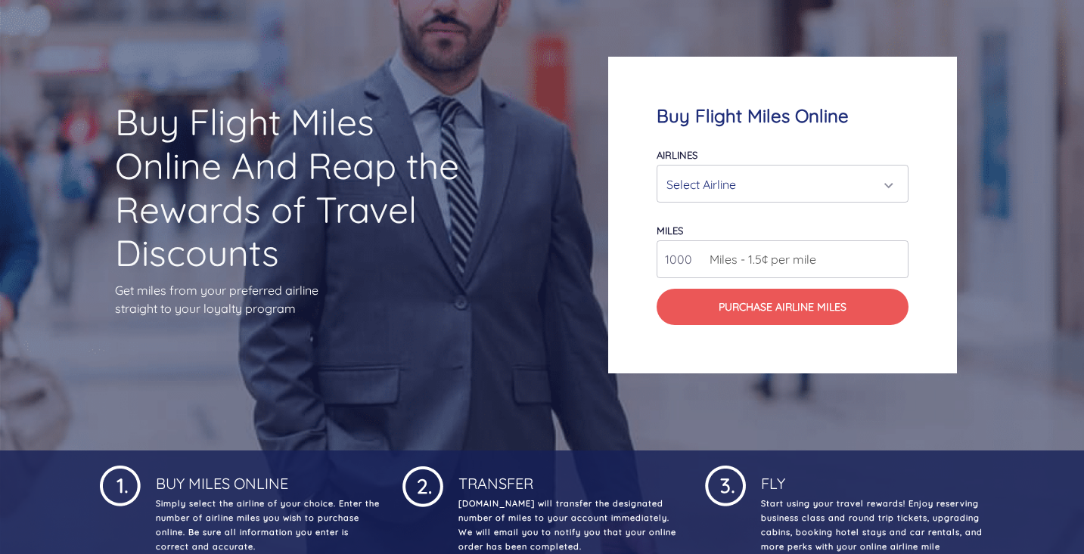
scroll to position [85, 0]
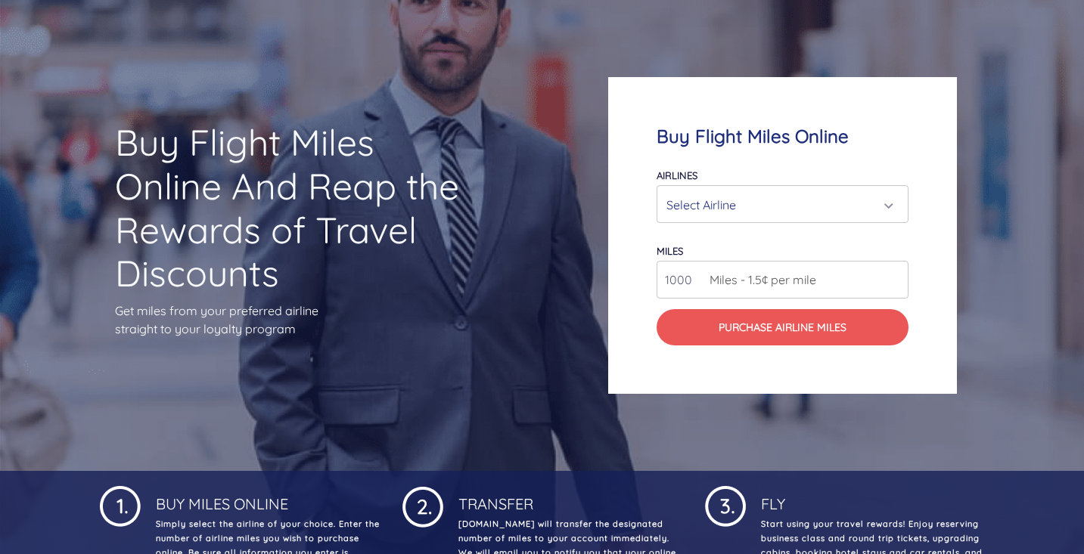
click at [380, 255] on h1 "Buy Flight Miles Online And Reap the Rewards of Travel Discounts" at bounding box center [295, 208] width 361 height 174
click at [368, 302] on p "Get miles from your preferred airline straight to your loyalty program" at bounding box center [295, 320] width 361 height 36
click at [307, 320] on p "Get miles from your preferred airline straight to your loyalty program" at bounding box center [295, 320] width 361 height 36
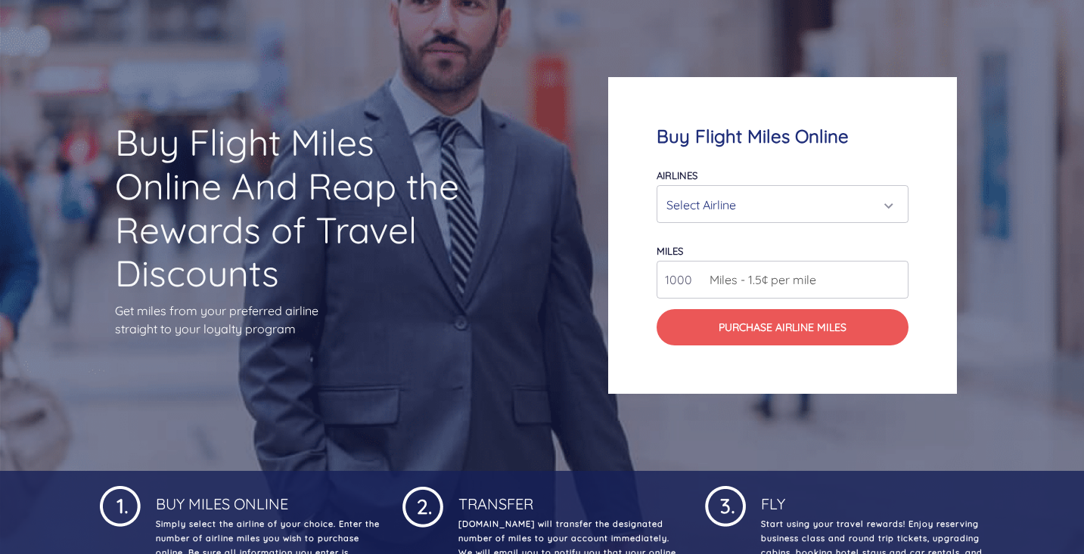
click at [307, 320] on p "Get miles from your preferred airline straight to your loyalty program" at bounding box center [295, 320] width 361 height 36
click at [345, 321] on p "Get miles from your preferred airline straight to your loyalty program" at bounding box center [295, 320] width 361 height 36
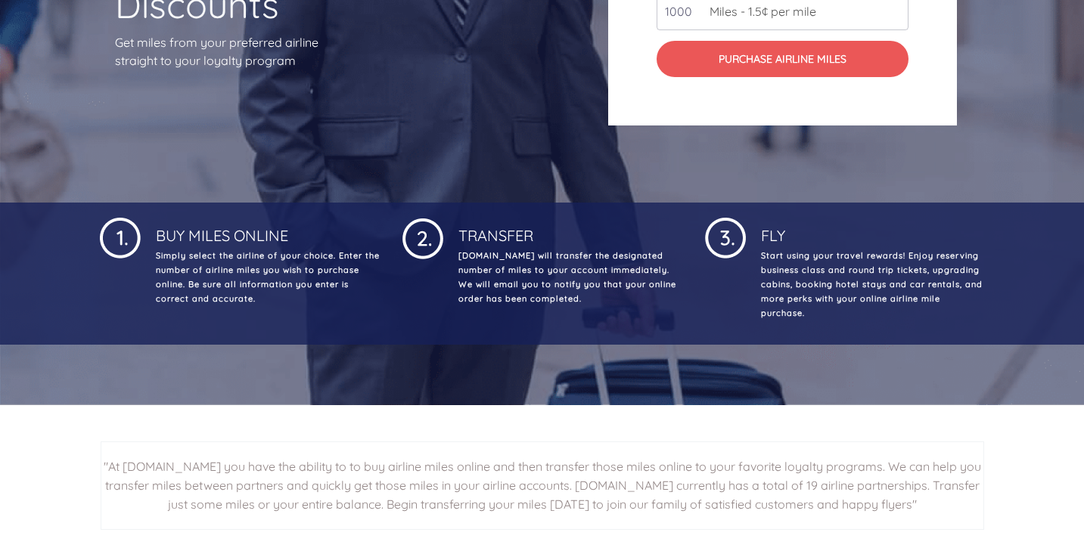
scroll to position [237, 0]
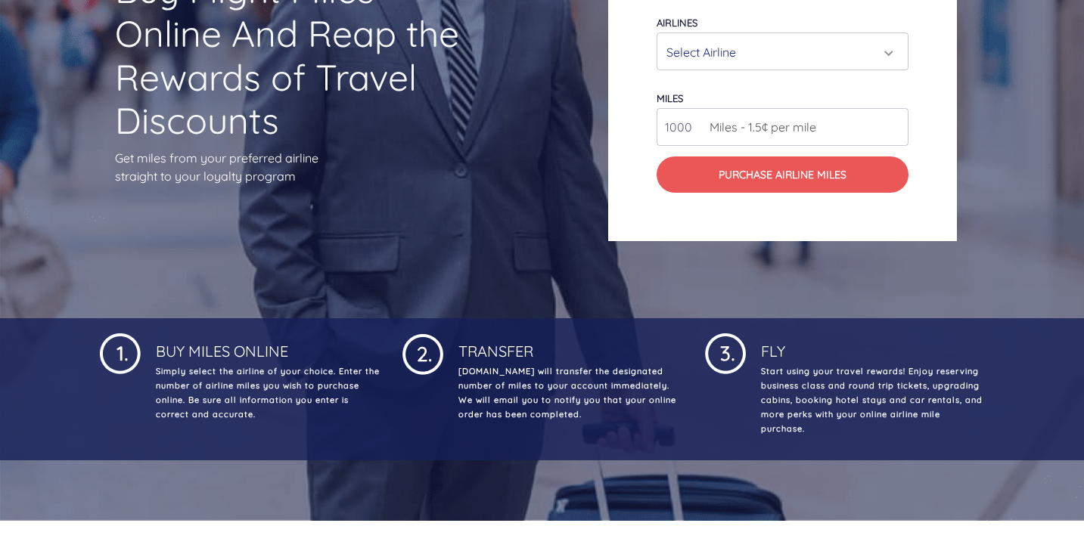
click at [269, 376] on p "Simply select the airline of your choice. Enter the number of airline miles you…" at bounding box center [266, 393] width 227 height 57
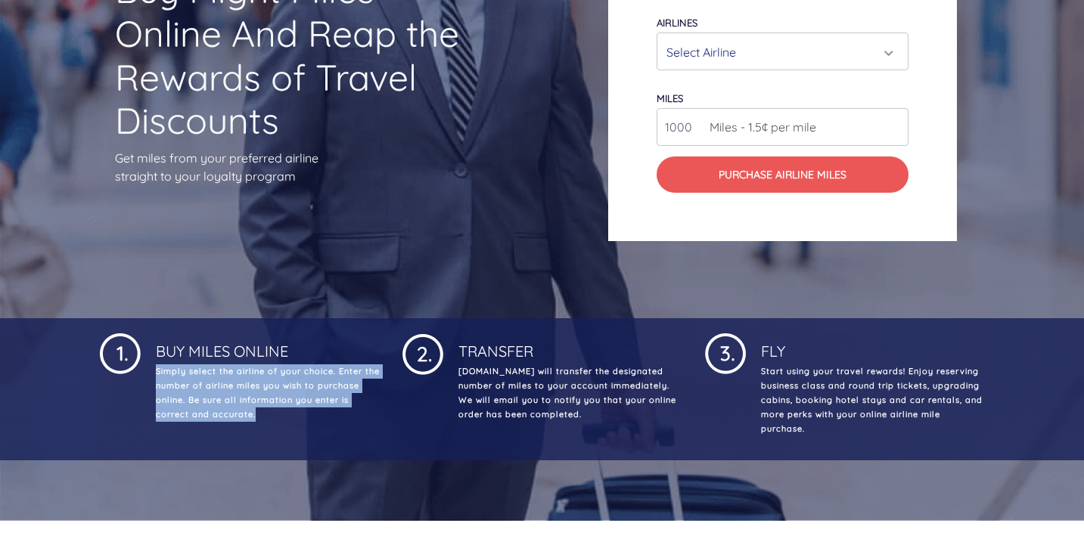
click at [269, 376] on p "Simply select the airline of your choice. Enter the number of airline miles you…" at bounding box center [266, 393] width 227 height 57
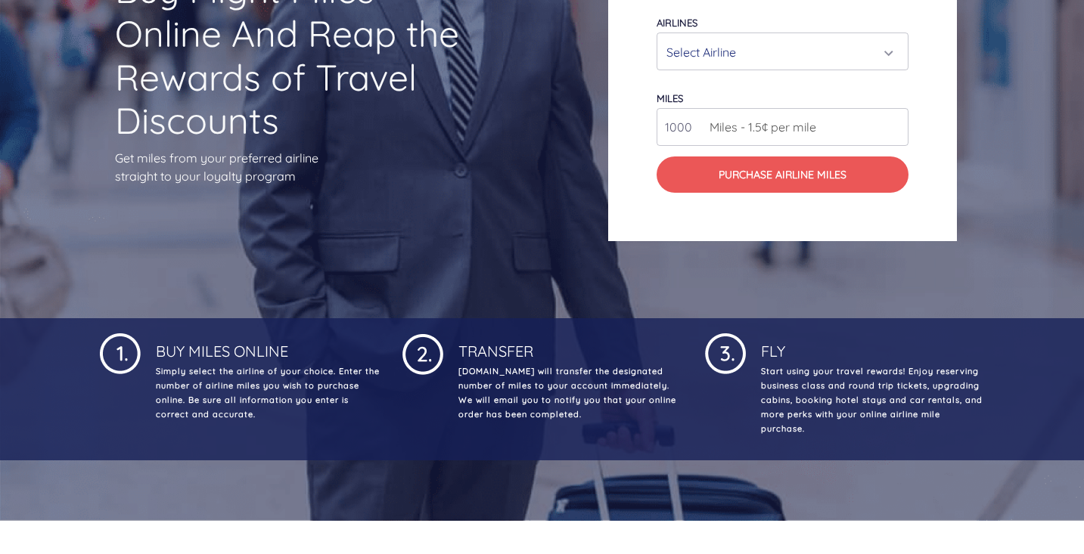
click at [493, 384] on p "[DOMAIN_NAME] will transfer the designated number of miles to your account imme…" at bounding box center [568, 393] width 227 height 57
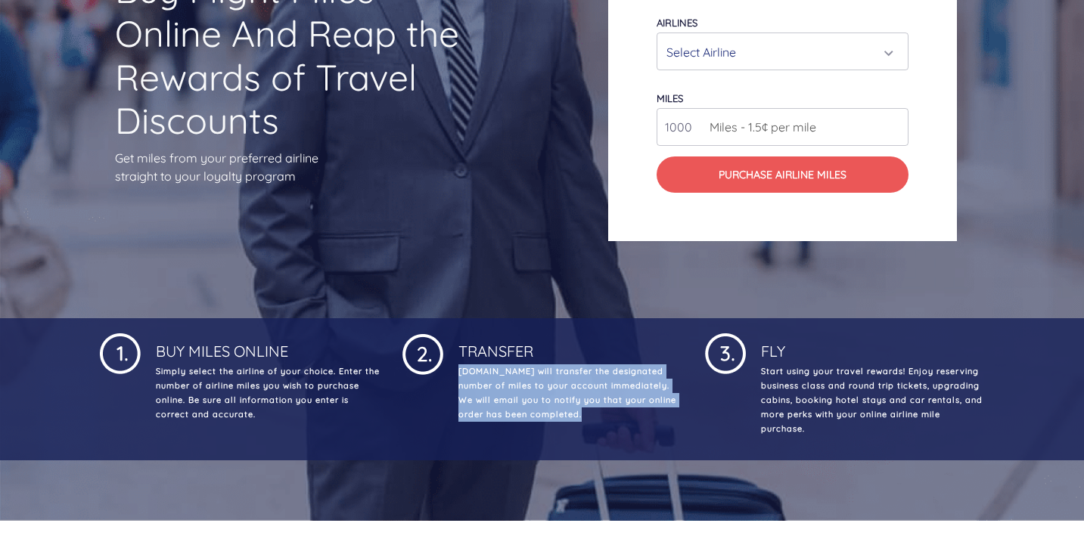
click at [493, 384] on p "[DOMAIN_NAME] will transfer the designated number of miles to your account imme…" at bounding box center [568, 393] width 227 height 57
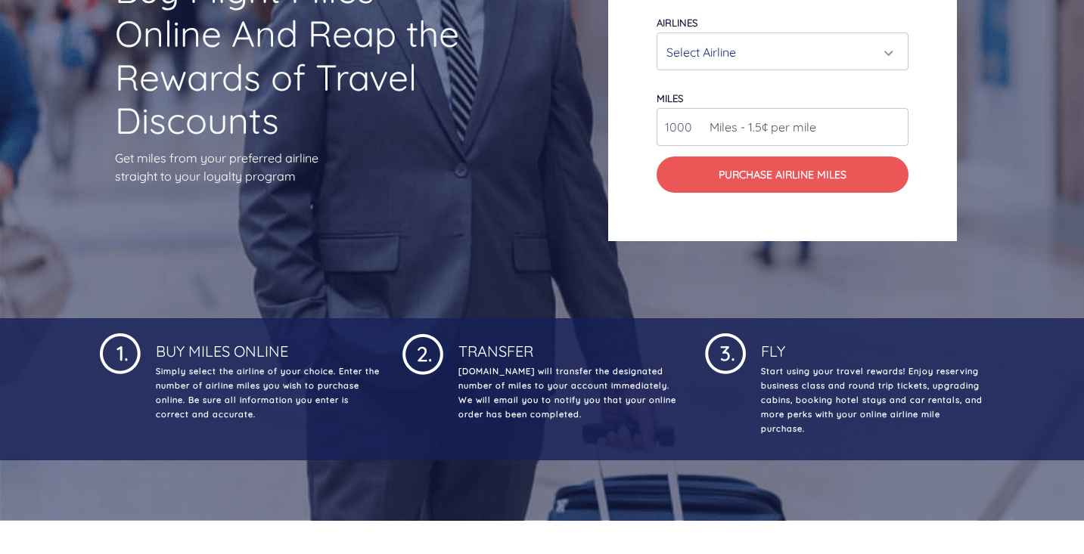
click at [760, 386] on p "Start using your travel rewards! Enjoy reserving business class and round trip …" at bounding box center [871, 401] width 227 height 72
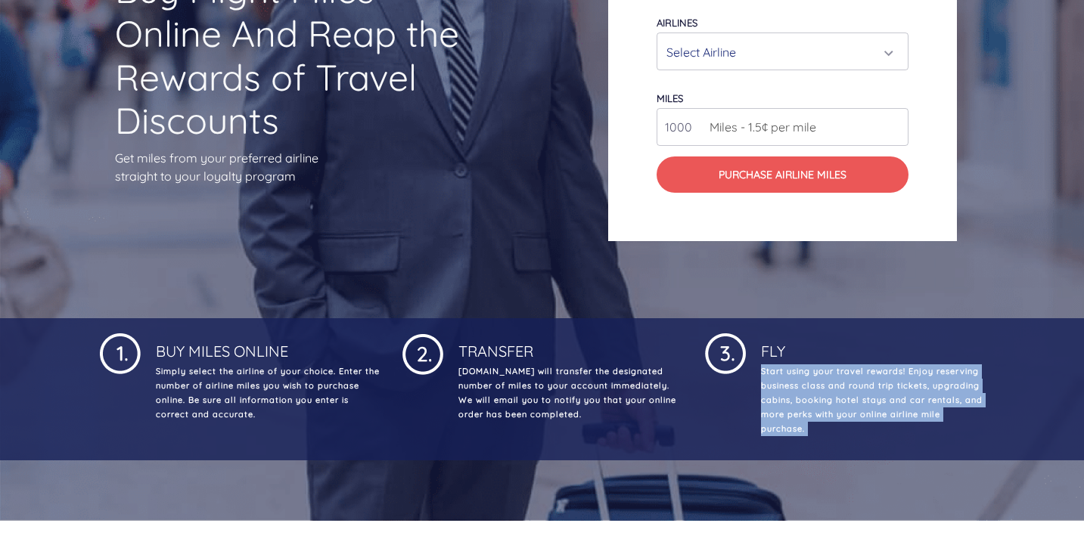
click at [760, 386] on p "Start using your travel rewards! Enjoy reserving business class and round trip …" at bounding box center [871, 401] width 227 height 72
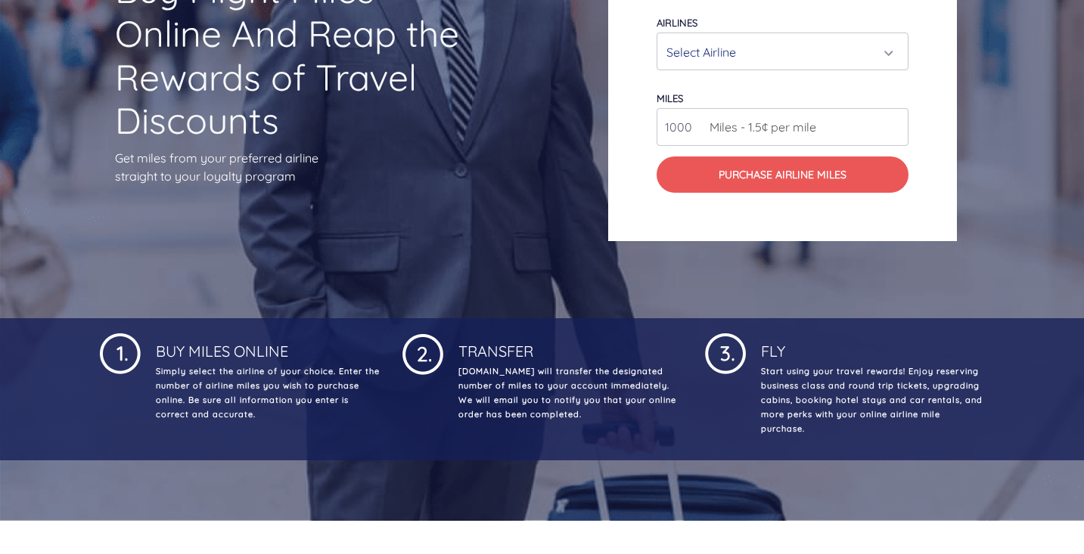
click at [706, 384] on div at bounding box center [725, 389] width 41 height 118
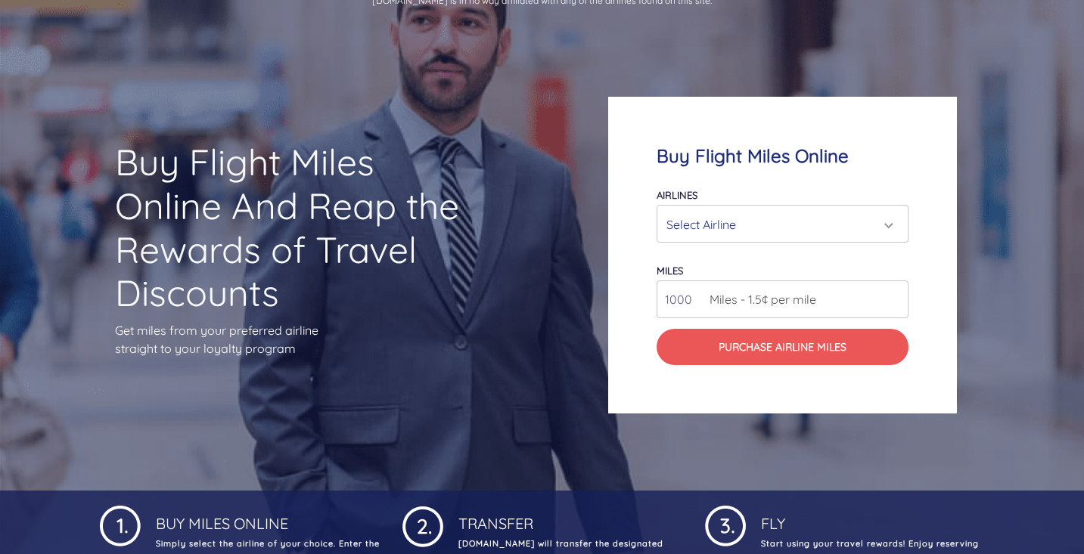
click at [455, 263] on h1 "Buy Flight Miles Online And Reap the Rewards of Travel Discounts" at bounding box center [295, 228] width 361 height 174
click at [451, 323] on p "Get miles from your preferred airline straight to your loyalty program" at bounding box center [295, 339] width 361 height 36
click at [402, 340] on p "Get miles from your preferred airline straight to your loyalty program" at bounding box center [295, 339] width 361 height 36
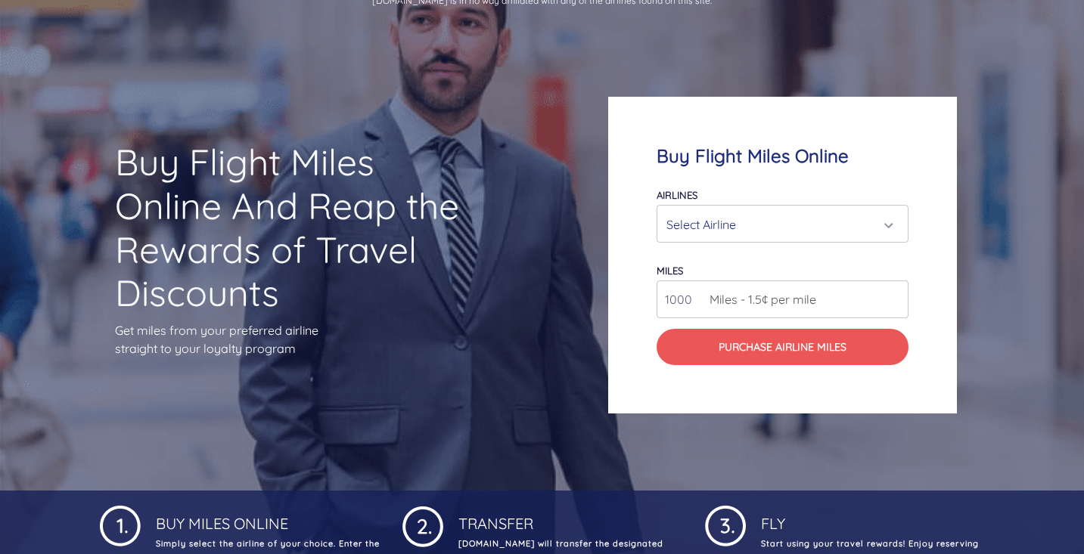
click at [402, 340] on p "Get miles from your preferred airline straight to your loyalty program" at bounding box center [295, 339] width 361 height 36
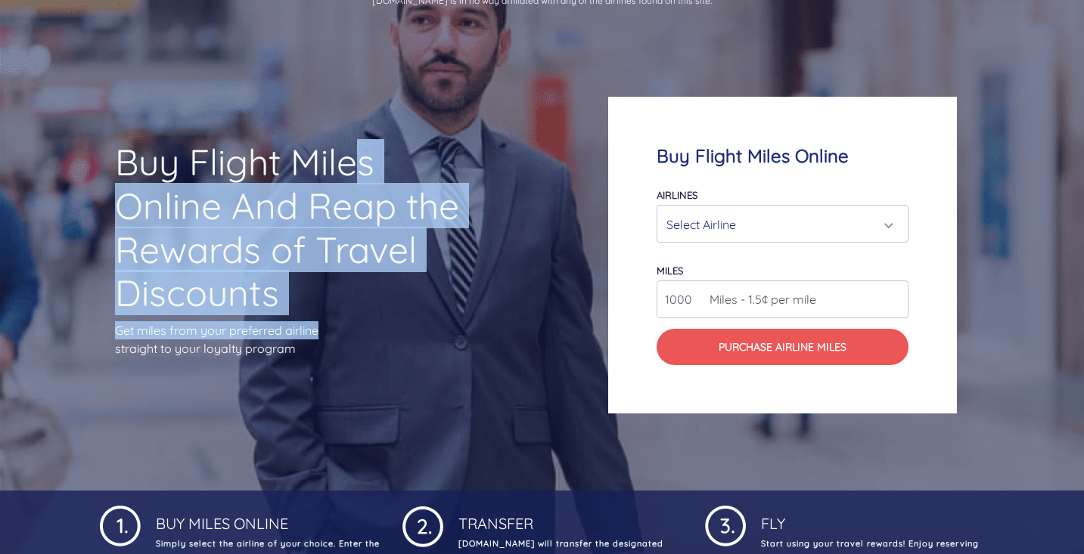
drag, startPoint x: 384, startPoint y: 322, endPoint x: 79, endPoint y: 127, distance: 362.5
click at [79, 127] on div "Buy Flight Miles Online And Reap the Rewards of Travel Discounts Get miles from…" at bounding box center [270, 255] width 433 height 374
click at [78, 139] on div "Buy Flight Miles Online And Reap the Rewards of Travel Discounts Get miles from…" at bounding box center [270, 255] width 433 height 374
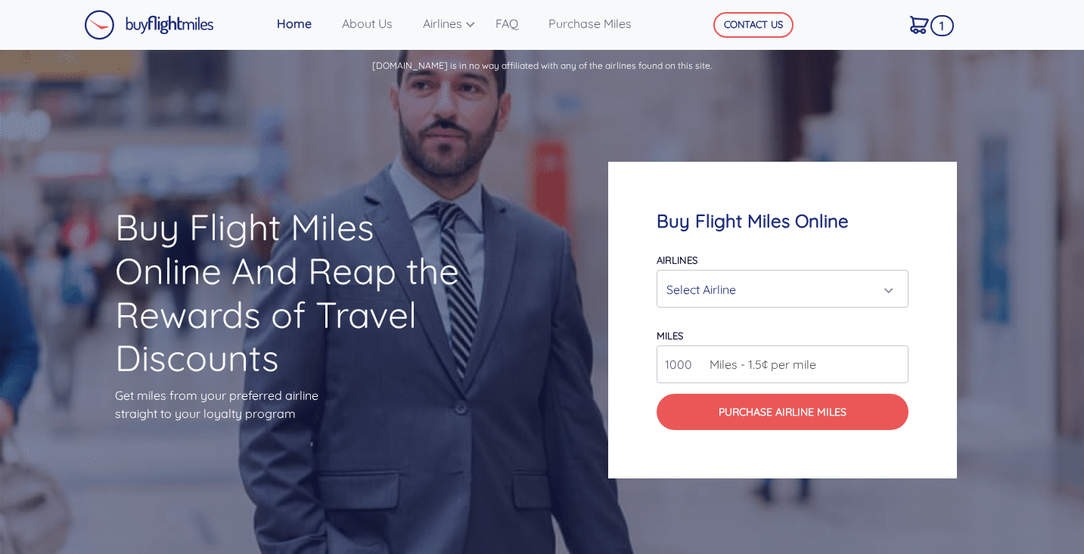
scroll to position [0, 0]
click at [428, 68] on p "[DOMAIN_NAME] is in no way affiliated with any of the airlines found on this si…" at bounding box center [542, 61] width 1084 height 23
click at [428, 69] on p "[DOMAIN_NAME] is in no way affiliated with any of the airlines found on this si…" at bounding box center [542, 61] width 1084 height 23
click at [457, 113] on div "Buy Flight Miles Online And Reap the Rewards of Travel Discounts Get miles from…" at bounding box center [542, 320] width 1084 height 471
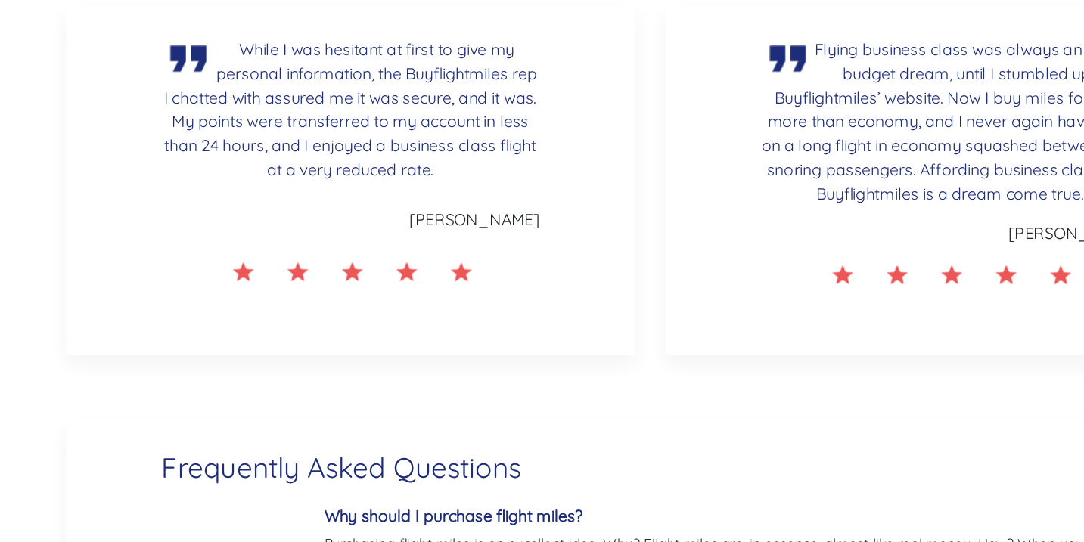
scroll to position [2219, 0]
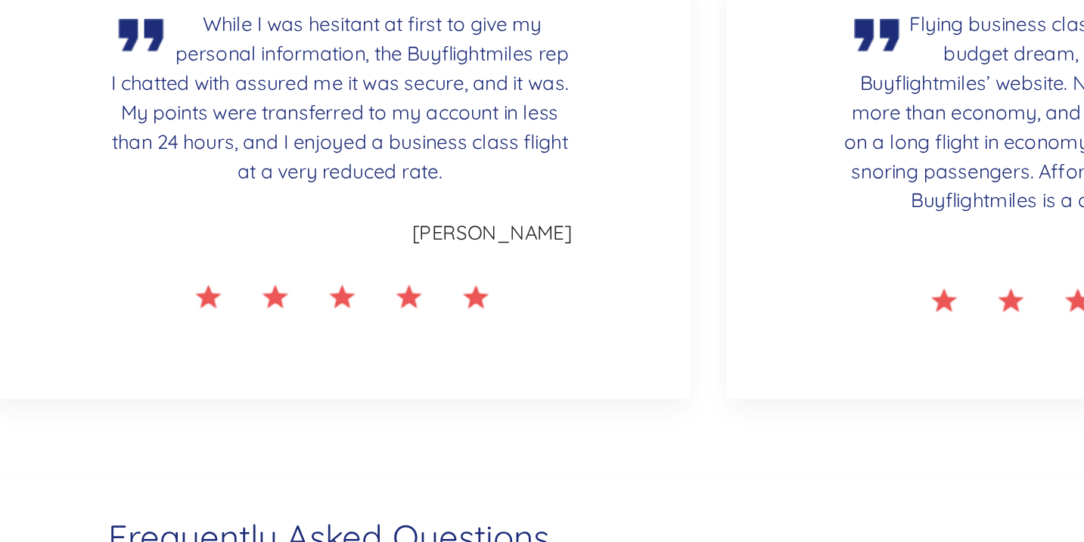
click at [224, 213] on p "While I was hesitant at first to give my personal information, the Buyflightmil…" at bounding box center [315, 267] width 286 height 109
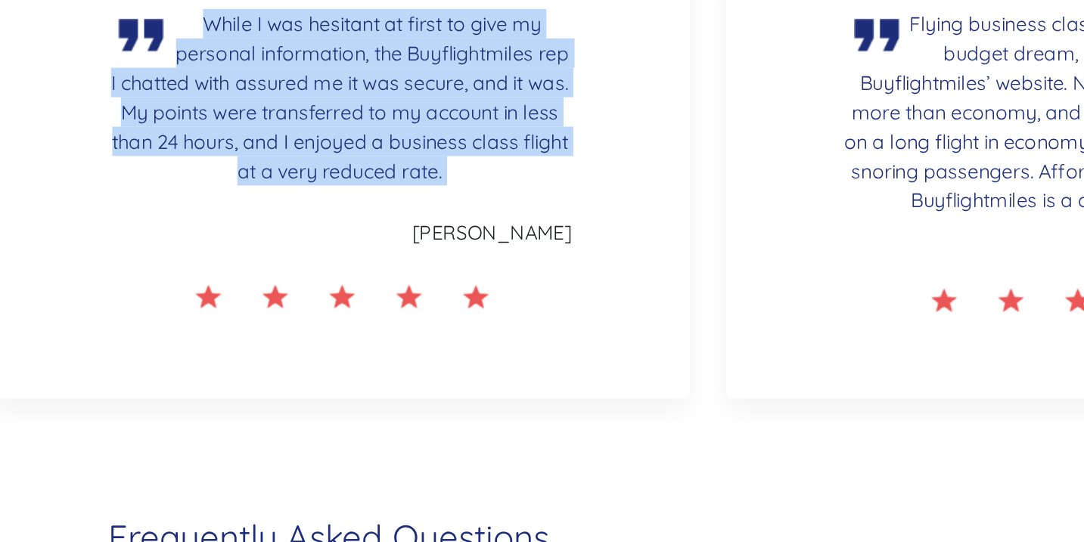
click at [224, 213] on p "While I was hesitant at first to give my personal information, the Buyflightmil…" at bounding box center [315, 267] width 286 height 109
click at [261, 213] on p "While I was hesitant at first to give my personal information, the Buyflightmil…" at bounding box center [315, 267] width 286 height 109
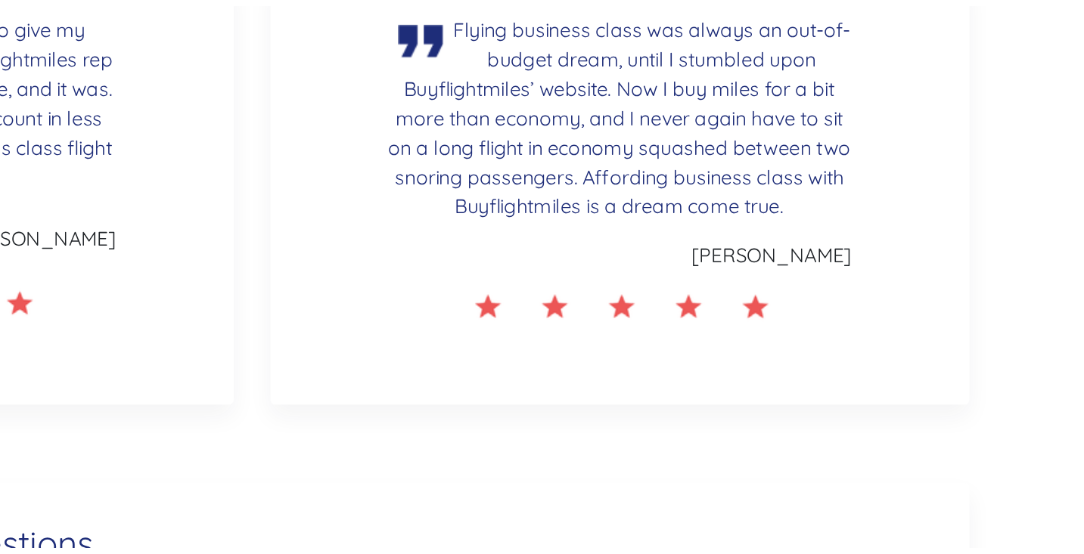
scroll to position [2403, 0]
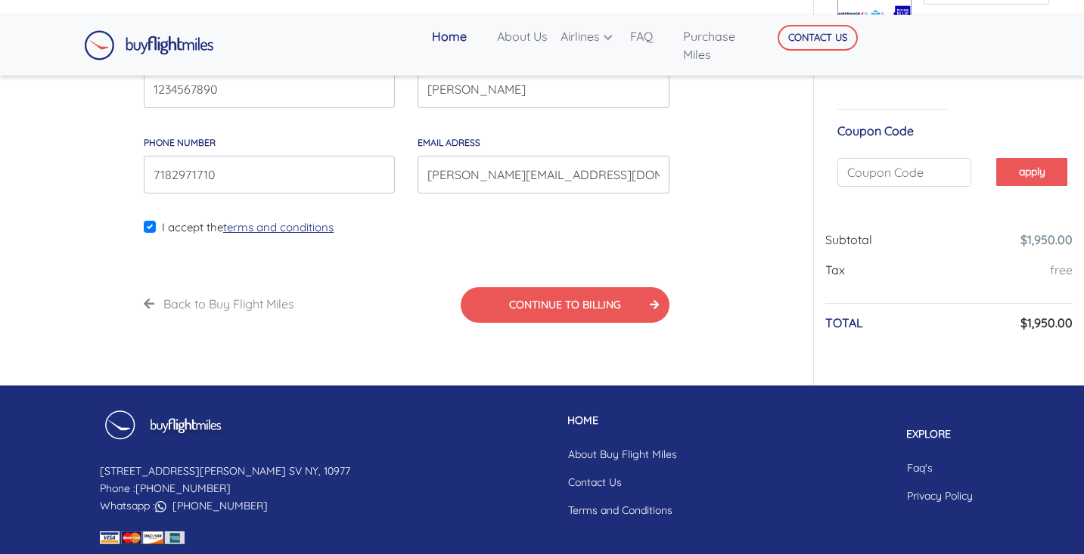
scroll to position [15, 0]
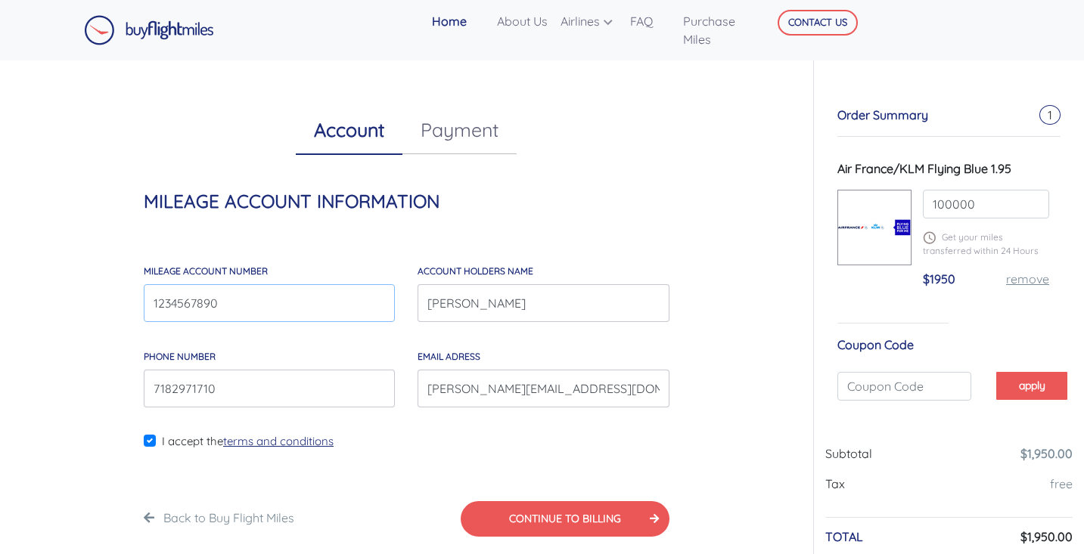
click at [237, 293] on input "1234567890" at bounding box center [269, 303] width 251 height 38
click at [443, 308] on input "[PERSON_NAME]" at bounding box center [542, 303] width 251 height 38
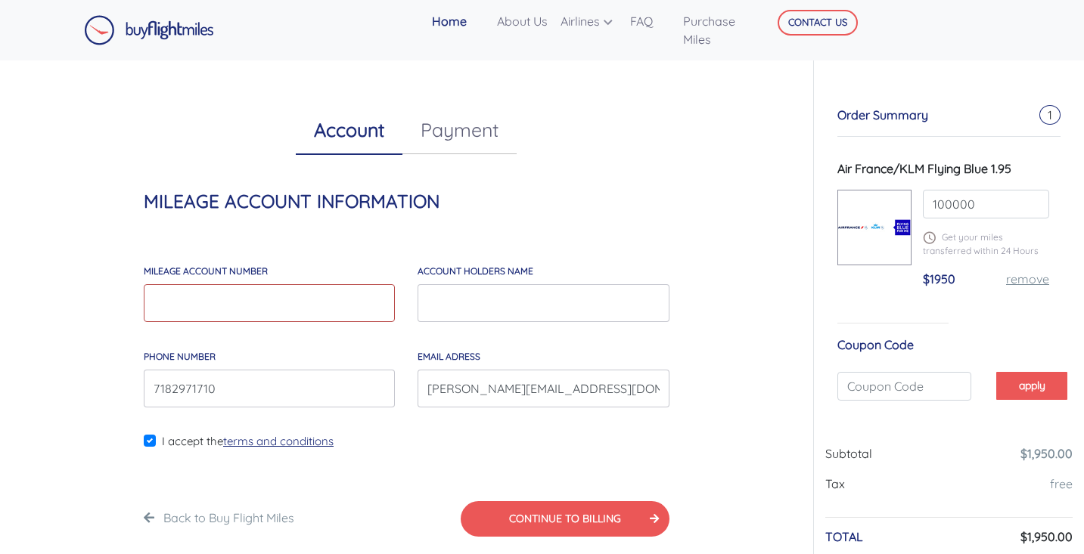
click at [144, 408] on nordpass-icon at bounding box center [144, 408] width 0 height 0
click at [528, 372] on input "[PERSON_NAME][EMAIL_ADDRESS][DOMAIN_NAME]" at bounding box center [542, 389] width 251 height 38
click at [329, 393] on input "7182971710" at bounding box center [269, 389] width 251 height 38
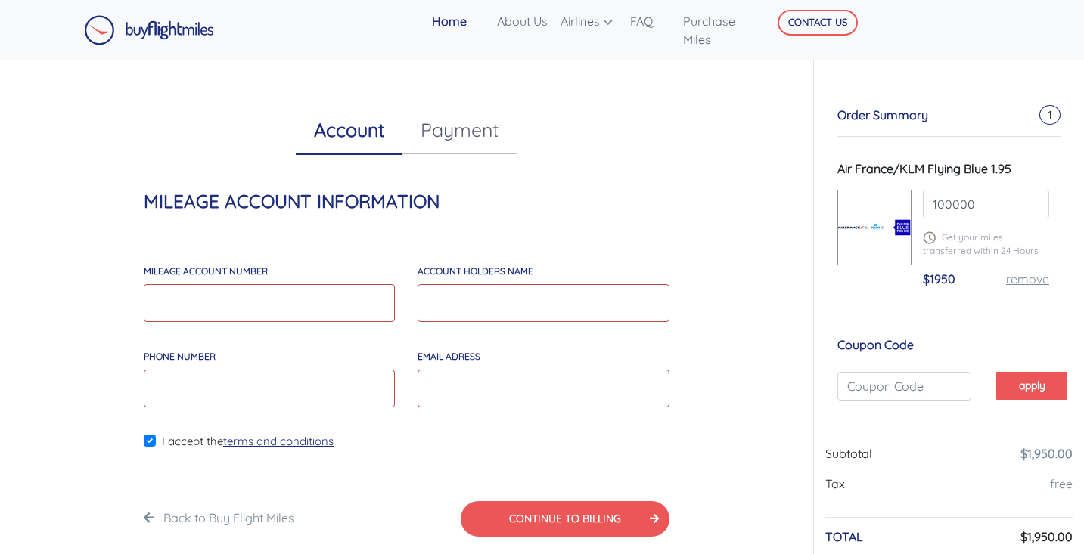
click at [162, 436] on label "I accept the terms and conditions" at bounding box center [248, 441] width 172 height 17
click at [162, 436] on input "I accept the terms and conditions" at bounding box center [167, 451] width 10 height 38
checkbox input "false"
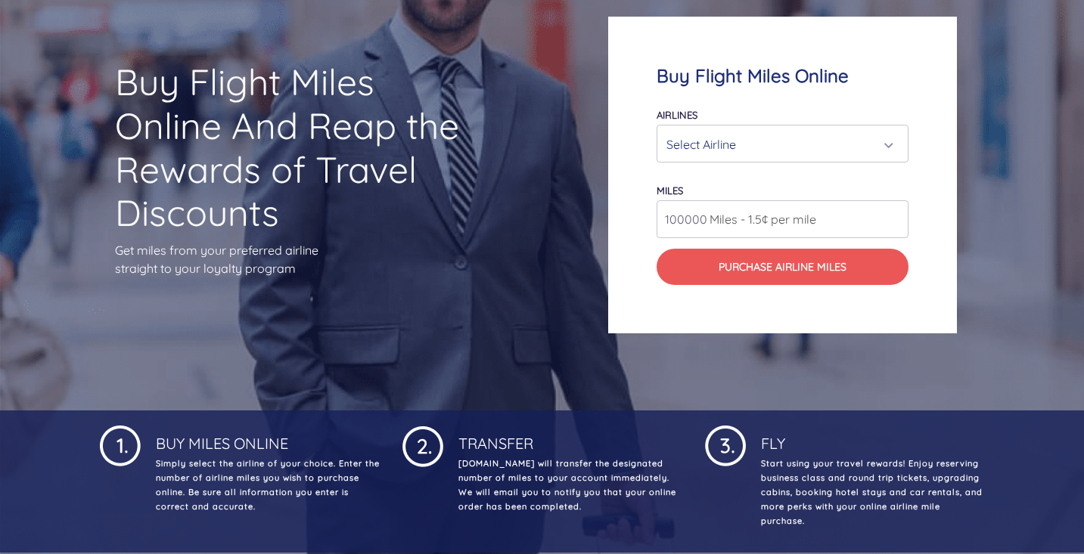
scroll to position [145, 0]
click at [323, 170] on h1 "Buy Flight Miles Online And Reap the Rewards of Travel Discounts" at bounding box center [295, 147] width 361 height 174
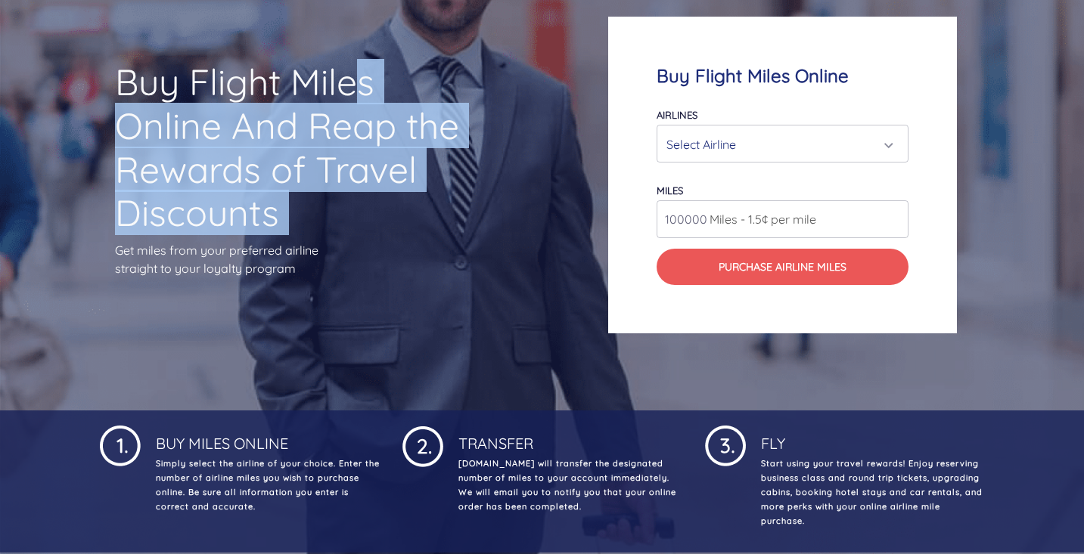
click at [323, 170] on h1 "Buy Flight Miles Online And Reap the Rewards of Travel Discounts" at bounding box center [295, 147] width 361 height 174
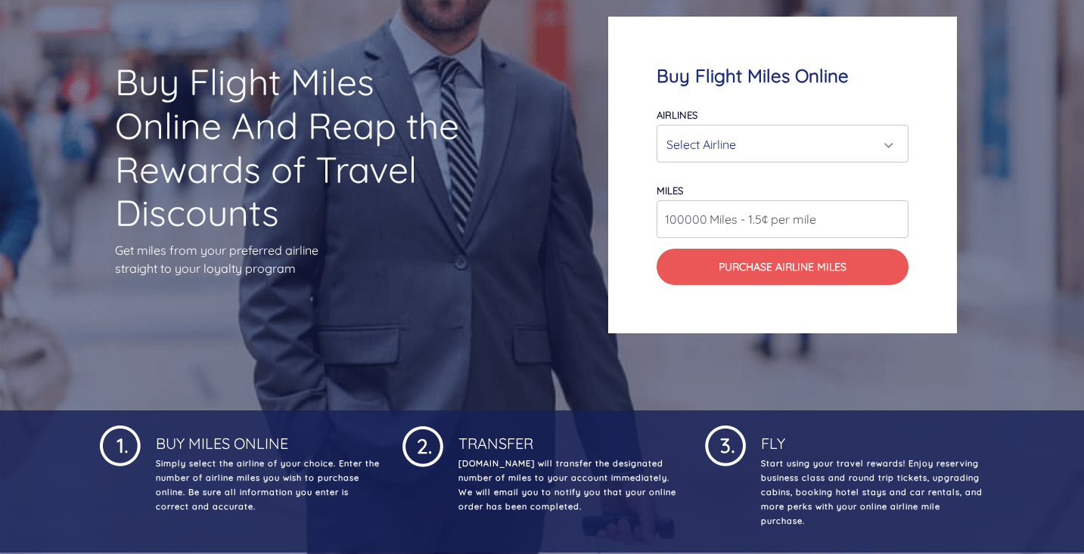
click at [386, 241] on p "Get miles from your preferred airline straight to your loyalty program" at bounding box center [295, 259] width 361 height 36
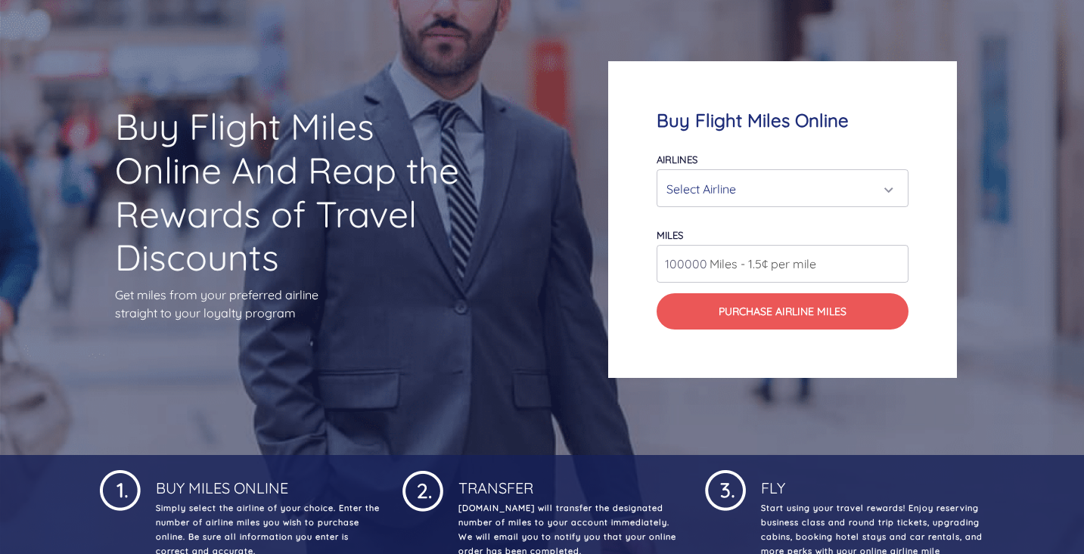
scroll to position [42, 0]
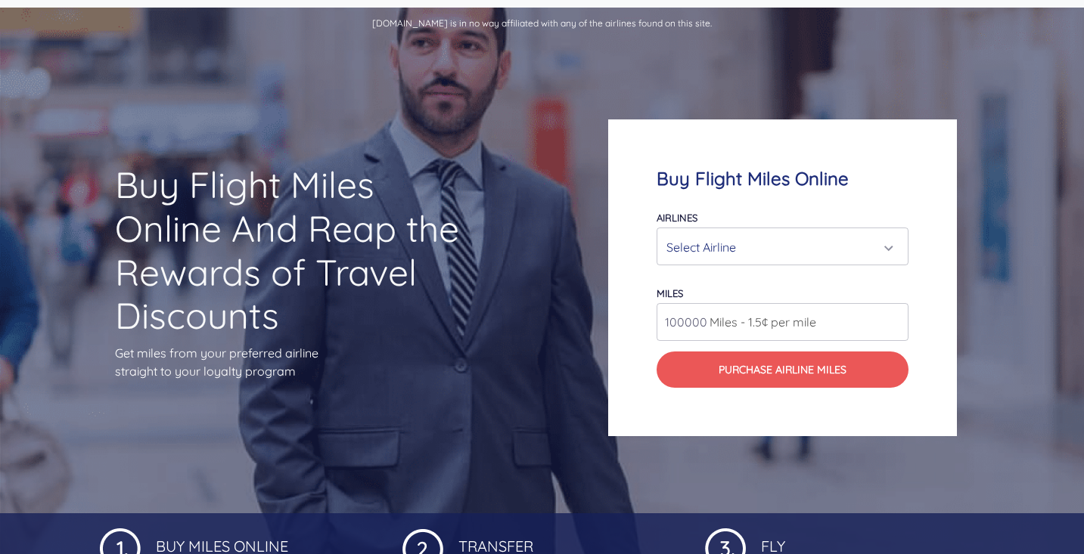
click at [786, 247] on div "Select Airline" at bounding box center [777, 247] width 223 height 29
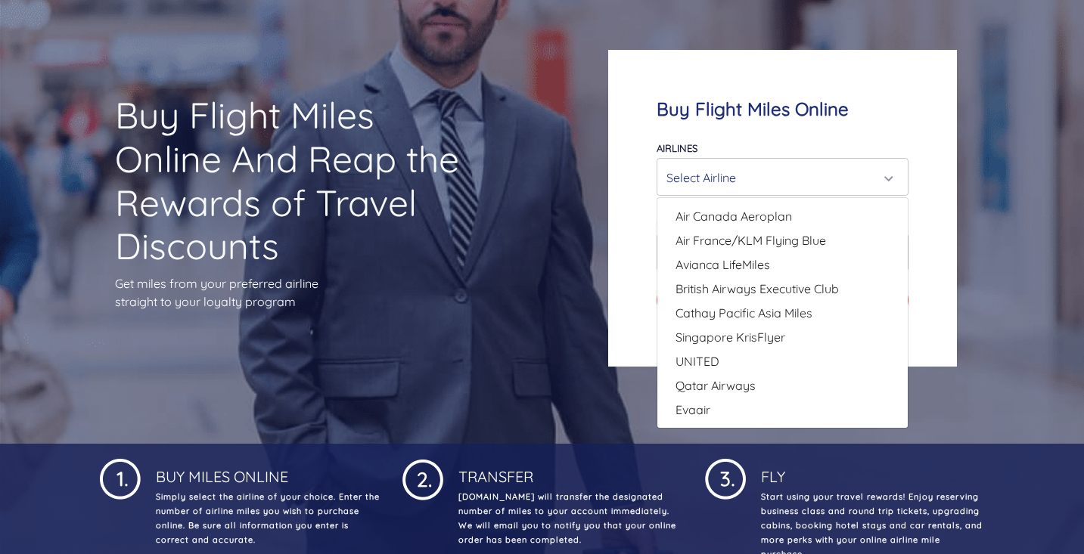
scroll to position [113, 0]
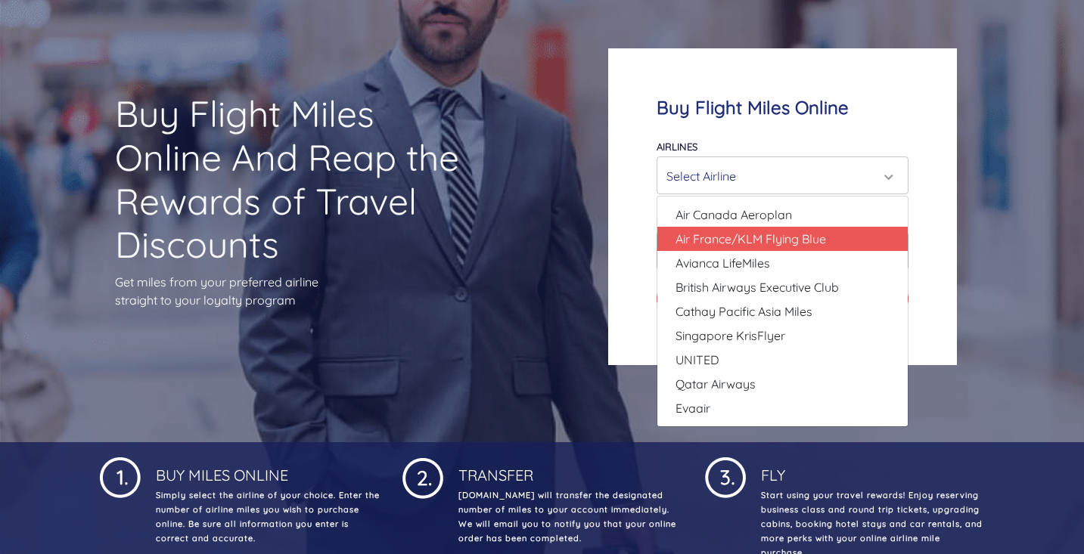
click at [776, 244] on span "Air France/KLM Flying Blue" at bounding box center [750, 239] width 150 height 18
select select "Air France/KLM Flying Blue"
type input "49000"
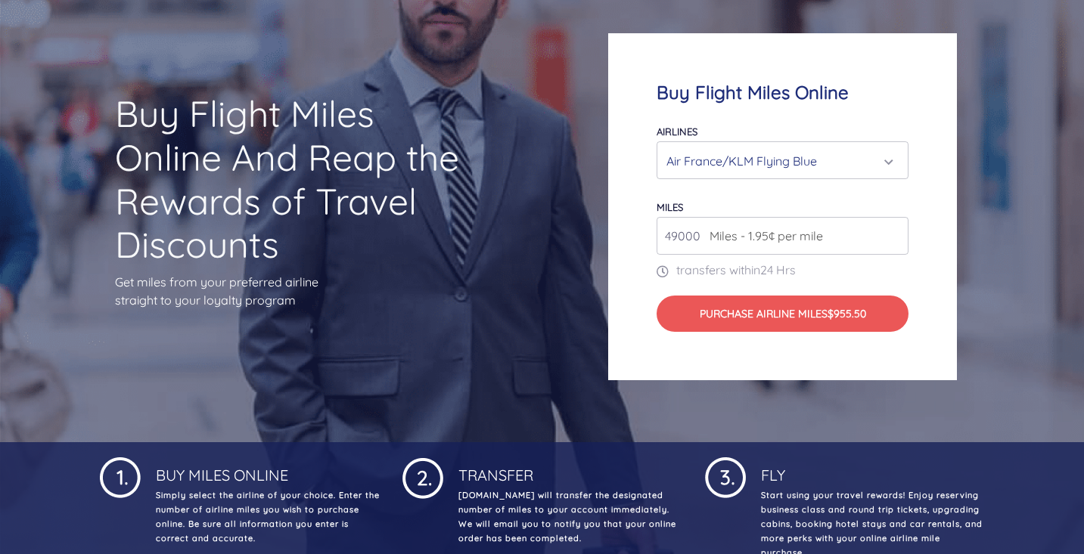
click at [701, 235] on input "49000" at bounding box center [782, 236] width 252 height 38
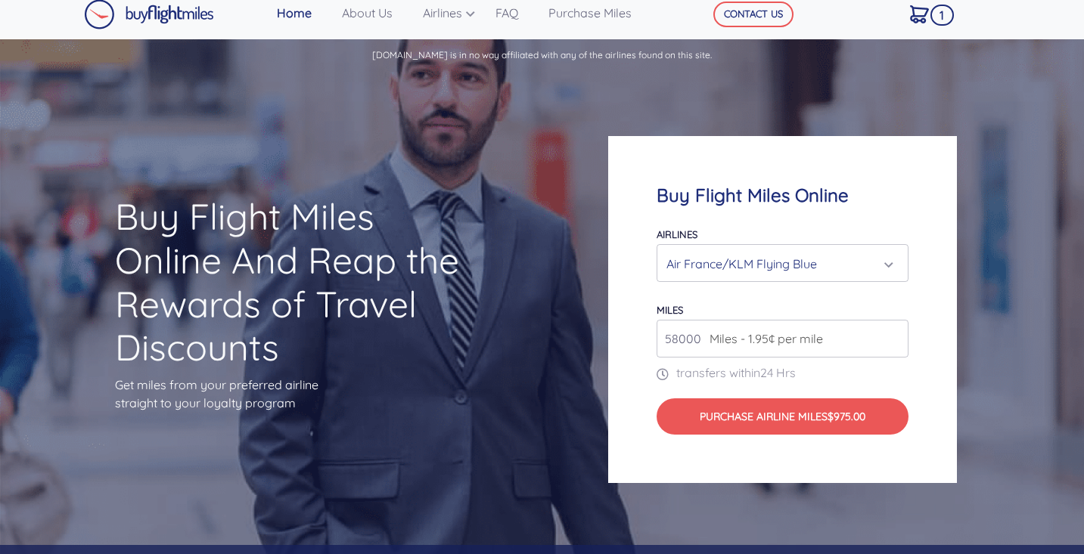
type input "59000"
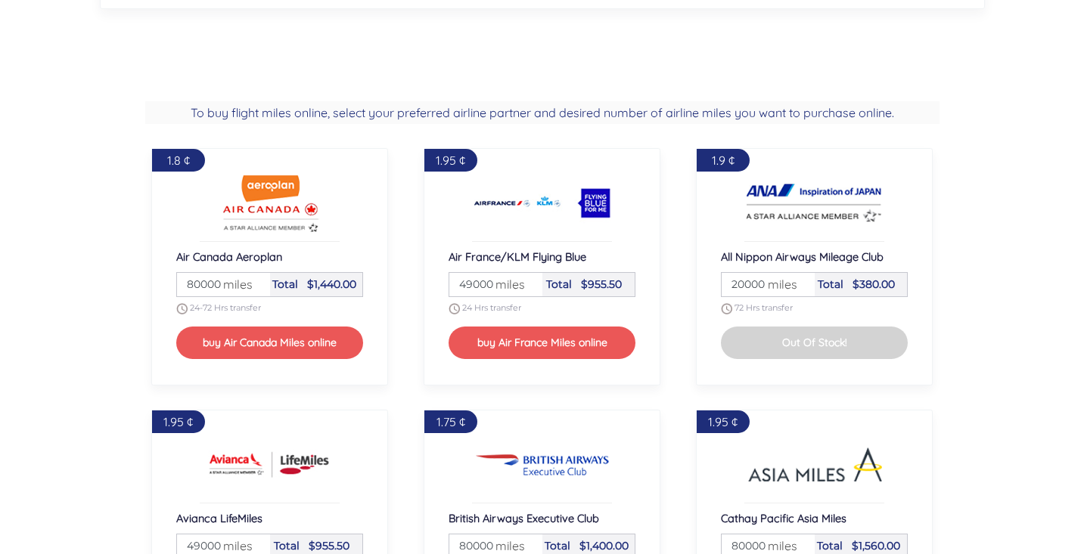
scroll to position [1159, 0]
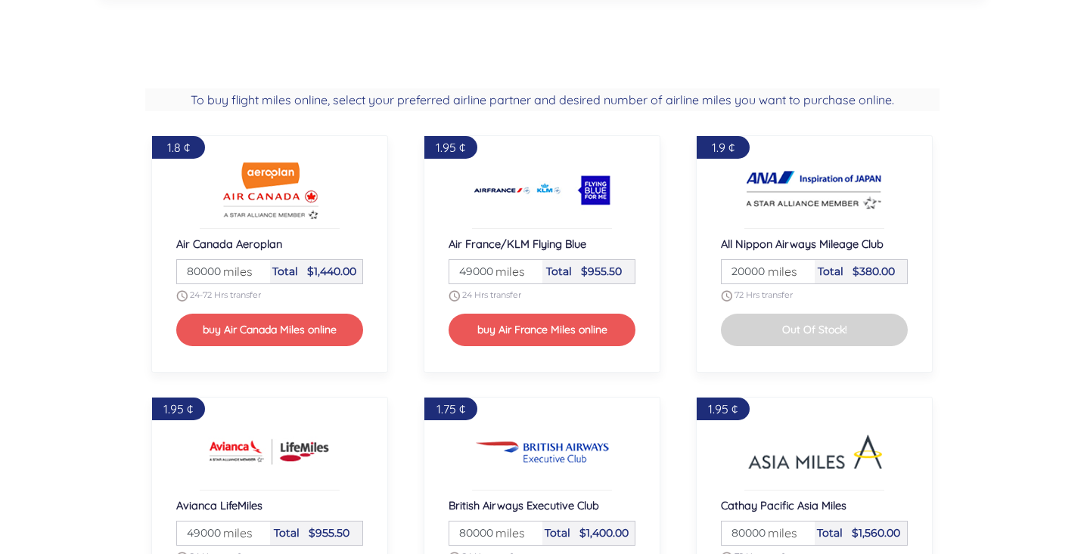
click at [467, 277] on input "49000" at bounding box center [495, 271] width 88 height 23
type input "1000"
type input "100000"
click at [662, 274] on div "1.95 ¢ Air France/KLM Flying Blue Miles 100000 miles Total $1950.00 24 Hrs tran…" at bounding box center [542, 254] width 272 height 262
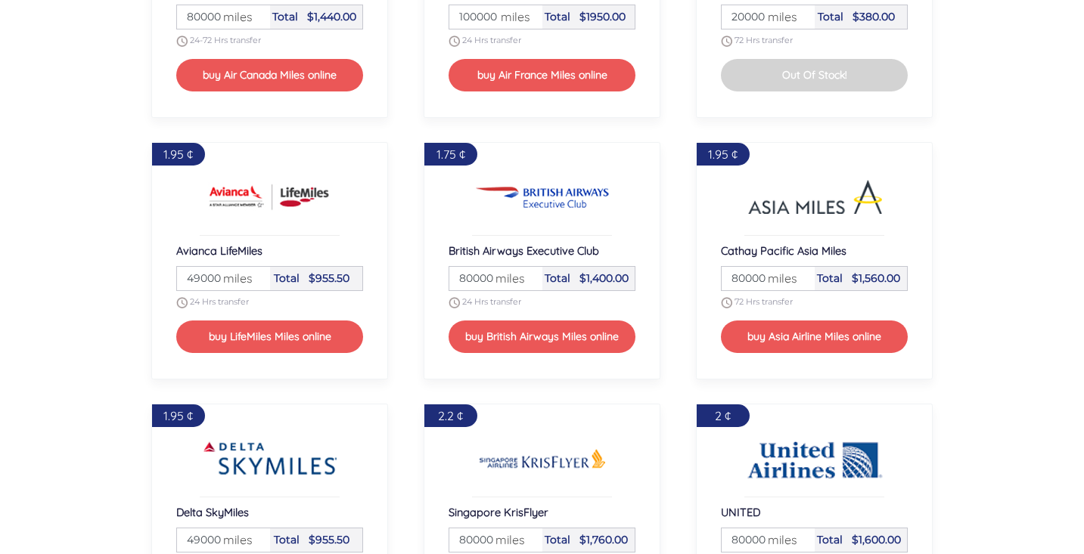
scroll to position [1534, 0]
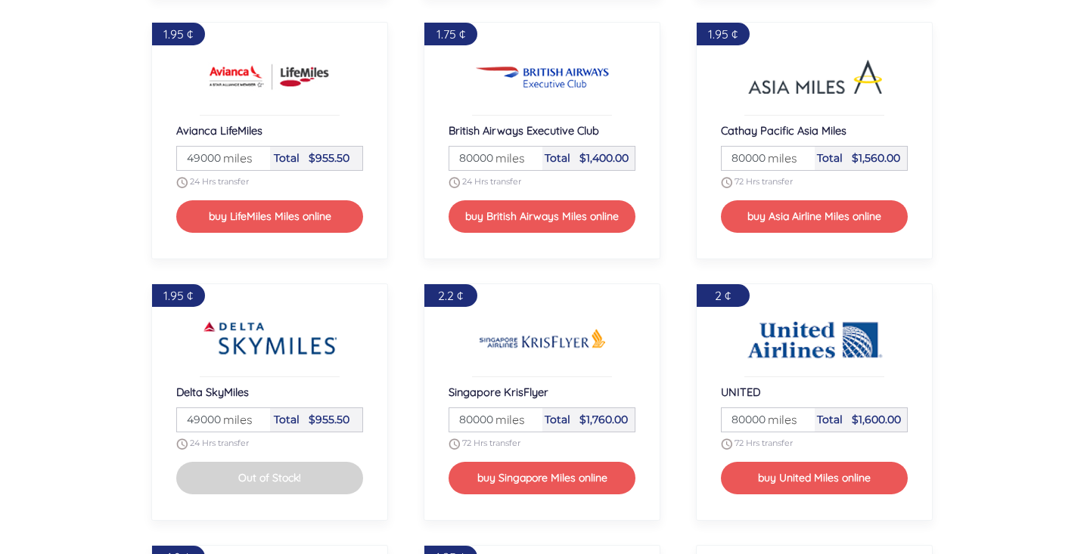
click at [215, 418] on input "49000" at bounding box center [223, 419] width 88 height 23
click at [365, 366] on div "1.95 ¢ Delta SkyMiles Miles 49000 miles Total $955.50 24 Hrs transfer Out of St…" at bounding box center [269, 402] width 237 height 237
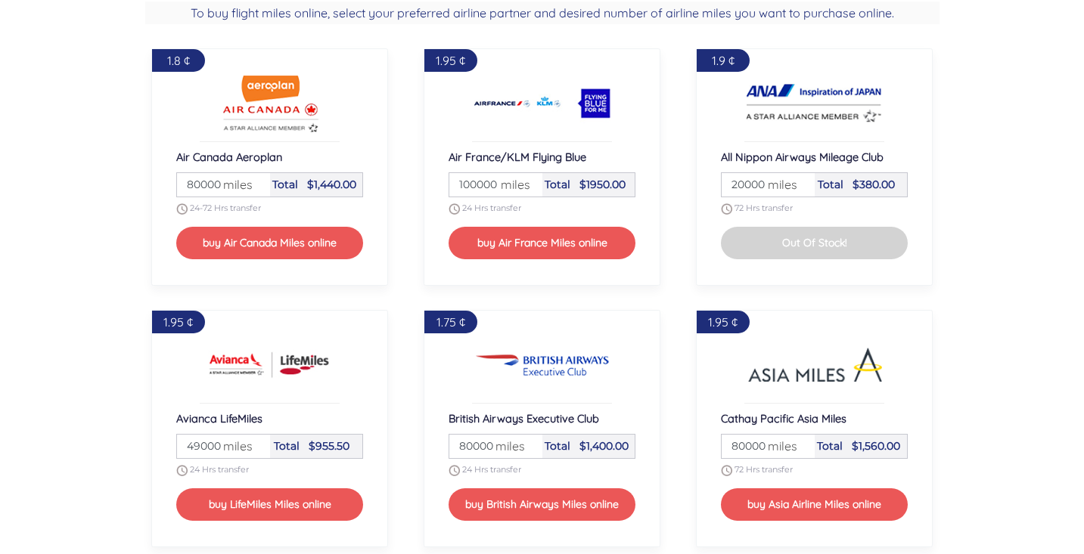
scroll to position [1241, 0]
